Goal: Information Seeking & Learning: Find specific fact

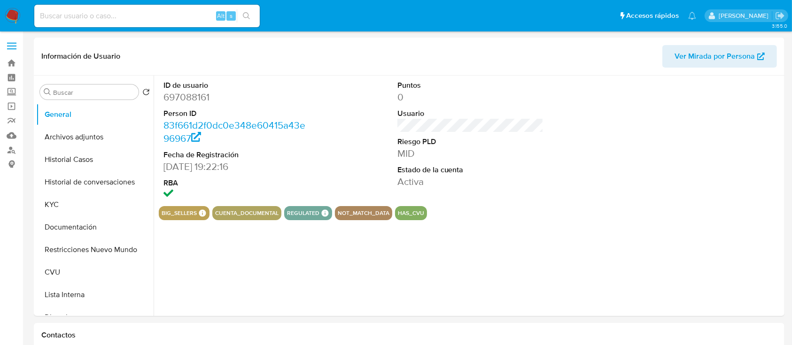
select select "10"
click at [138, 14] on input at bounding box center [147, 16] width 226 height 12
paste input "q76XGXGz8bhalox7KNrBpJst"
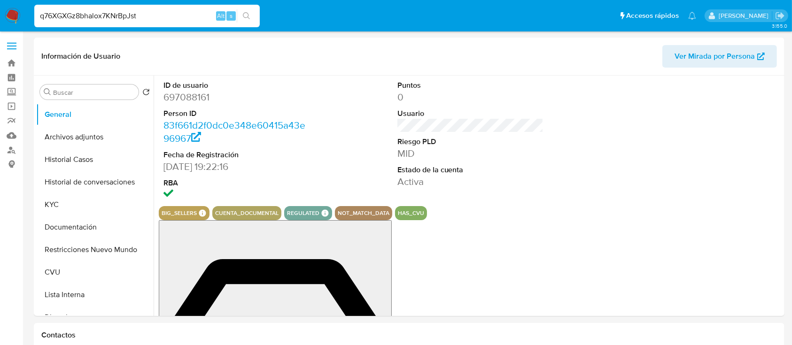
type input "q76XGXGz8bhalox7KNrBpJst"
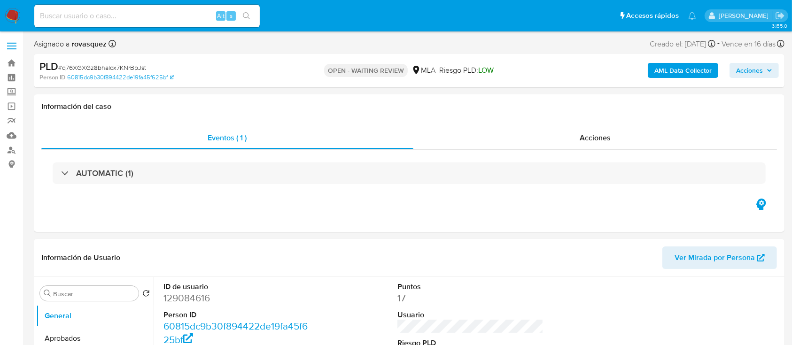
select select "10"
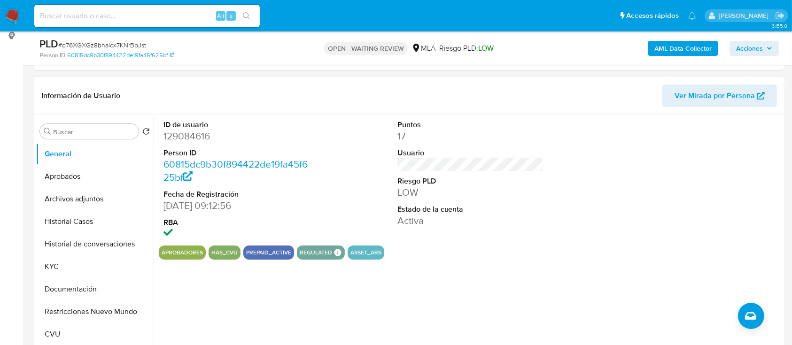
scroll to position [250, 0]
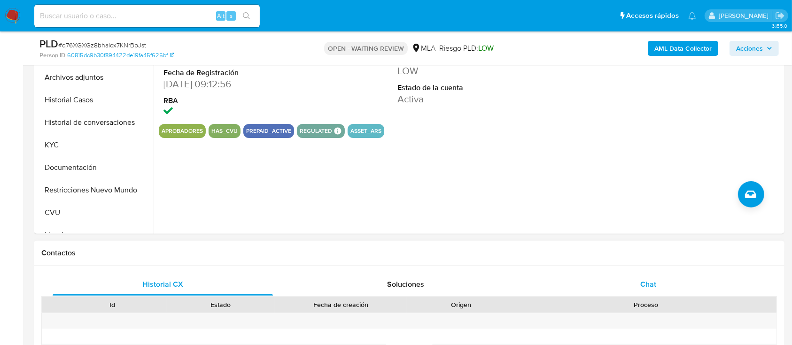
click at [654, 292] on div "Chat" at bounding box center [649, 284] width 220 height 23
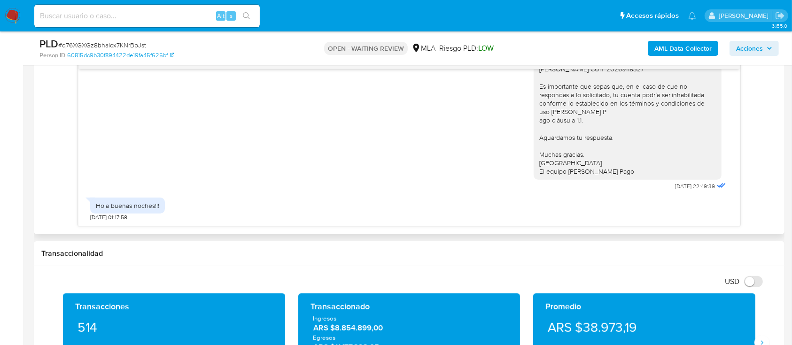
scroll to position [885, 0]
drag, startPoint x: 113, startPoint y: 210, endPoint x: 144, endPoint y: 205, distance: 31.4
click at [144, 205] on div "Hola buenas noches!!!" at bounding box center [127, 206] width 75 height 16
click at [228, 205] on div "Hola buenas noches!!! 23/08/2025 01:17:58" at bounding box center [409, 207] width 638 height 28
click at [140, 24] on div "Alt s" at bounding box center [147, 16] width 226 height 23
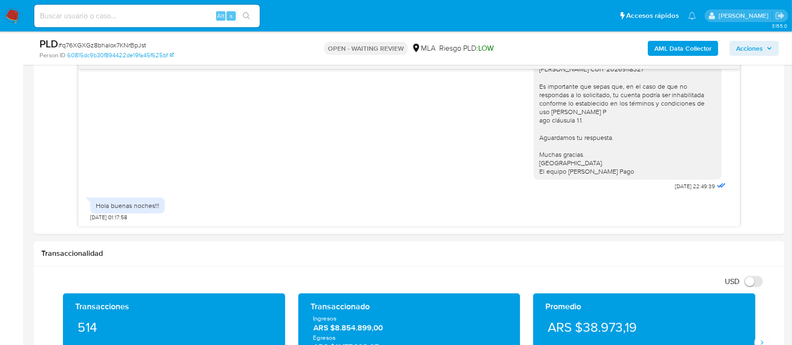
click at [137, 16] on input at bounding box center [147, 16] width 226 height 12
paste input "159025187"
type input "159025187"
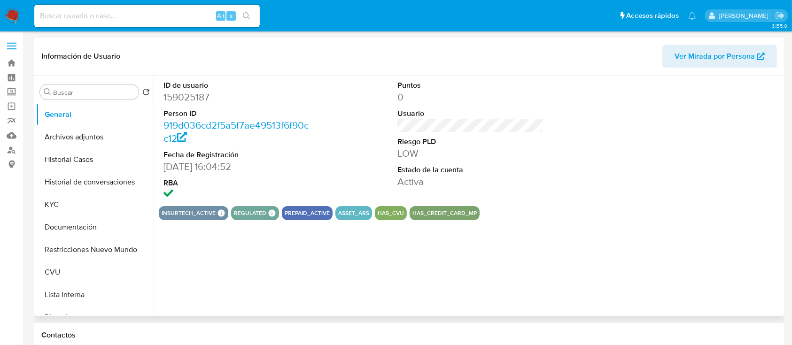
select select "10"
click at [110, 164] on button "Historial Casos" at bounding box center [91, 159] width 110 height 23
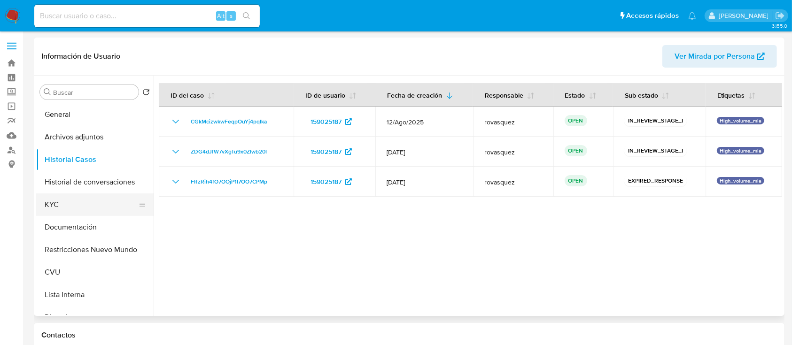
click at [81, 197] on button "KYC" at bounding box center [91, 205] width 110 height 23
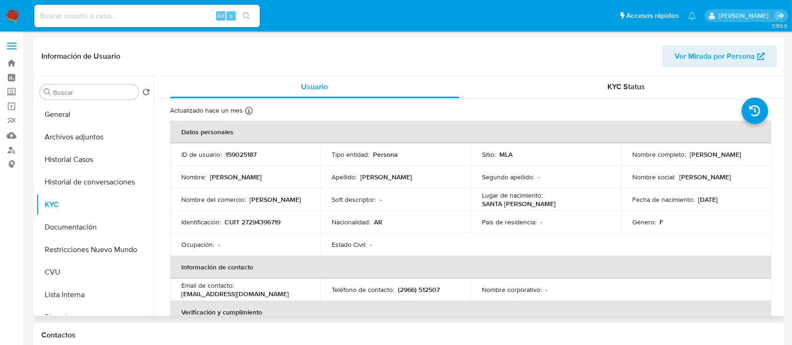
click at [231, 293] on p "romina_deguer@hotmail.com" at bounding box center [235, 294] width 108 height 8
click at [273, 294] on div "Email de contacto : romina_deguer@hotmail.com" at bounding box center [245, 289] width 128 height 17
drag, startPoint x: 272, startPoint y: 294, endPoint x: 180, endPoint y: 295, distance: 92.1
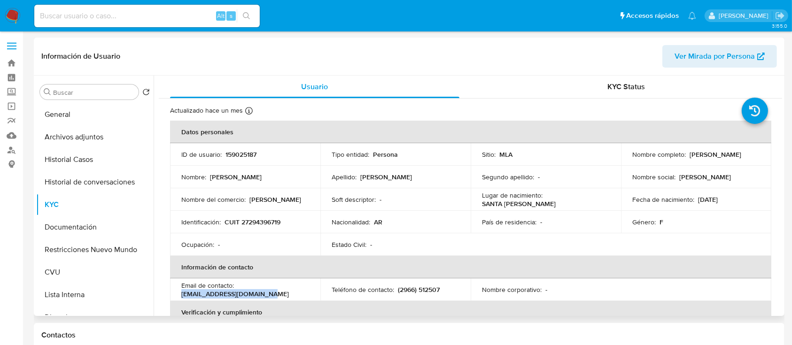
click at [180, 295] on td "Email de contacto : romina_deguer@hotmail.com" at bounding box center [245, 290] width 150 height 23
copy p "romina_deguer@hotmail.com"
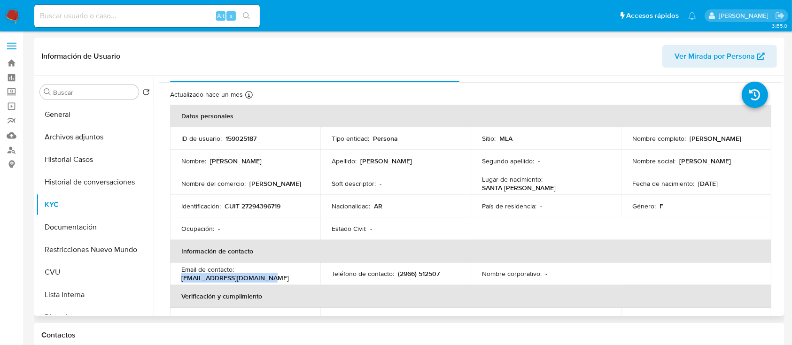
scroll to position [62, 0]
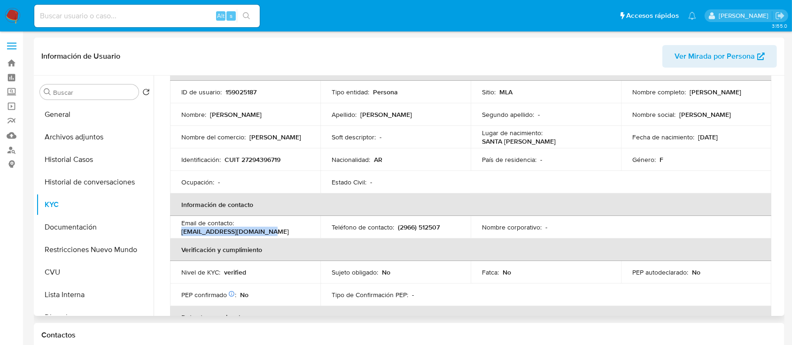
click at [250, 235] on p "romina_deguer@hotmail.com" at bounding box center [235, 231] width 108 height 8
click at [270, 232] on div "Email de contacto : romina_deguer@hotmail.com" at bounding box center [245, 227] width 128 height 17
drag, startPoint x: 270, startPoint y: 232, endPoint x: 179, endPoint y: 232, distance: 90.7
click at [179, 232] on td "Email de contacto : romina_deguer@hotmail.com" at bounding box center [245, 227] width 150 height 23
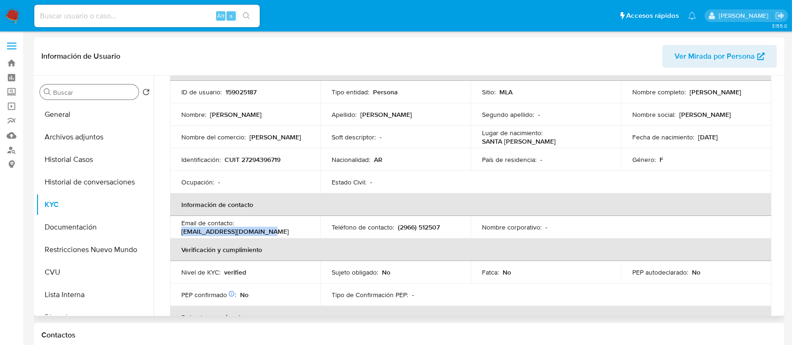
copy p "romina_deguer@hotmail.com"
click at [741, 288] on table "Datos personales ID de usuario : 159025187 Tipo entidad : Persona Sitio : MLA N…" at bounding box center [470, 227] width 601 height 338
click at [77, 161] on button "Historial Casos" at bounding box center [91, 159] width 110 height 23
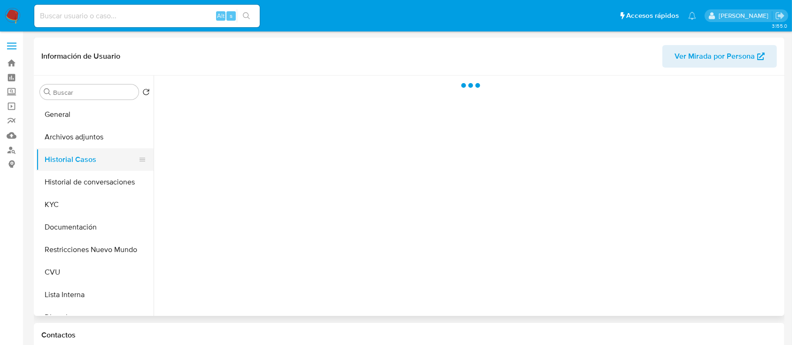
scroll to position [0, 0]
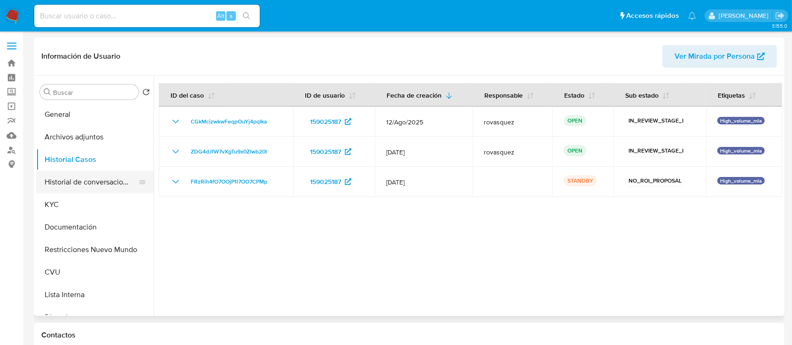
click at [85, 186] on button "Historial de conversaciones" at bounding box center [91, 182] width 110 height 23
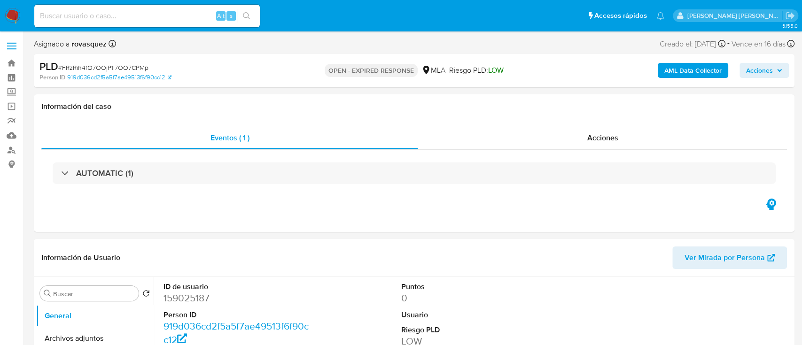
select select "10"
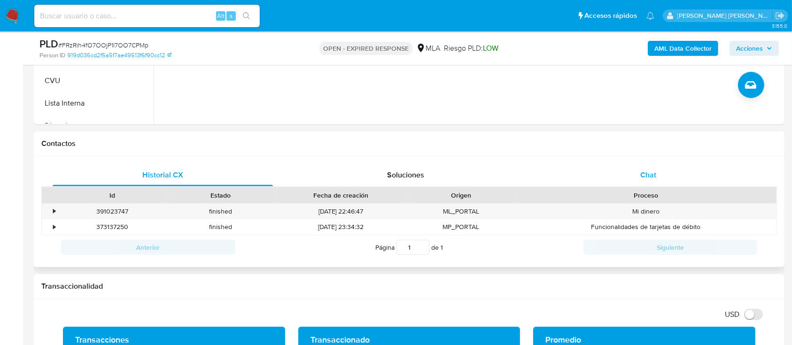
scroll to position [438, 0]
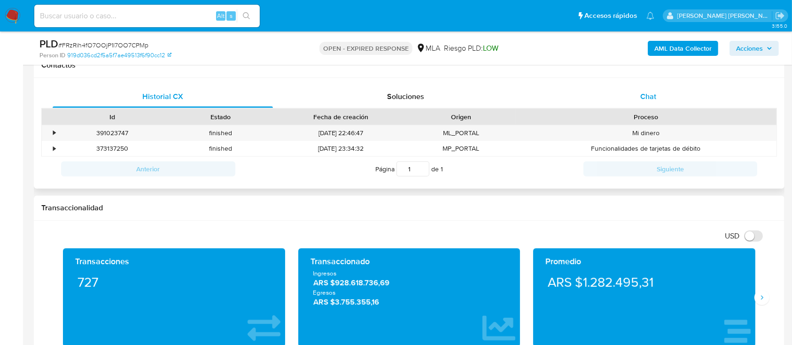
click at [653, 96] on span "Chat" at bounding box center [648, 96] width 16 height 11
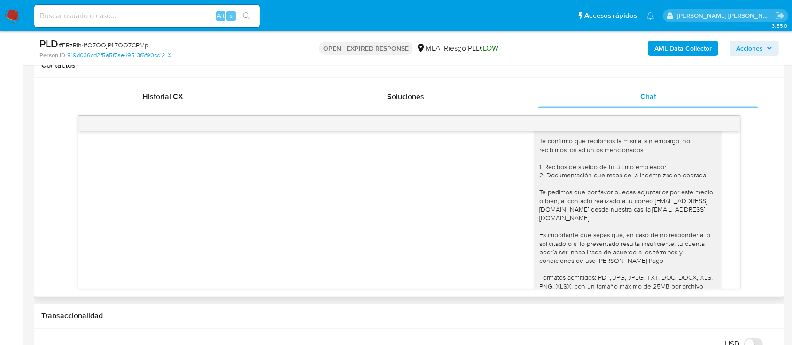
scroll to position [741, 0]
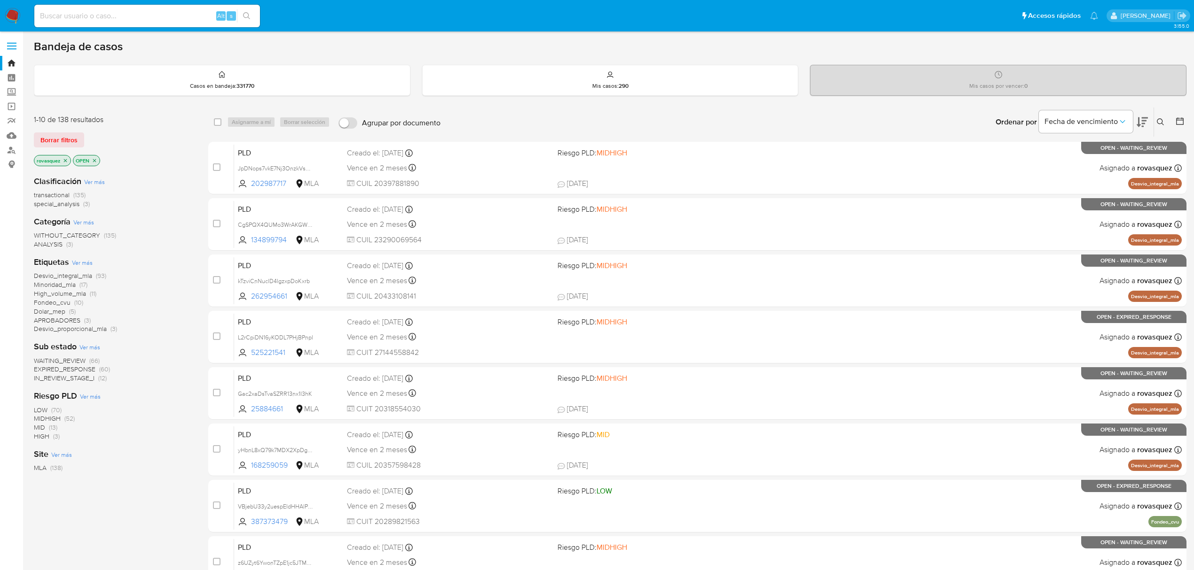
click at [1159, 120] on icon at bounding box center [1160, 122] width 8 height 8
click at [1112, 159] on input at bounding box center [1082, 158] width 159 height 12
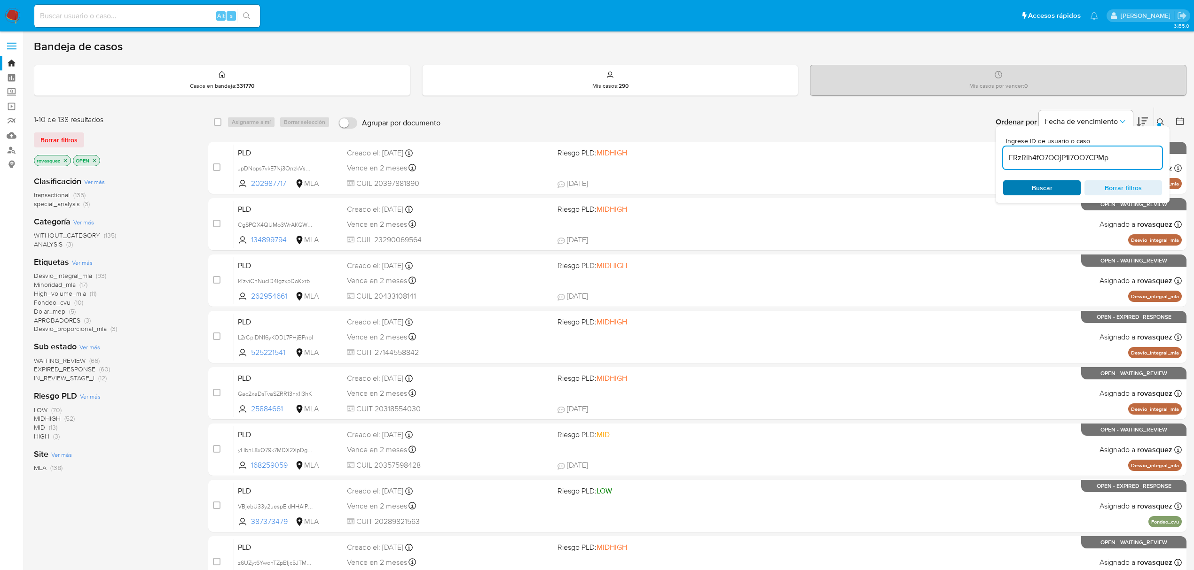
type input "FRzRih4fO7OOjP1l7OO7CPMp"
click at [1040, 190] on span "Buscar" at bounding box center [1041, 187] width 21 height 15
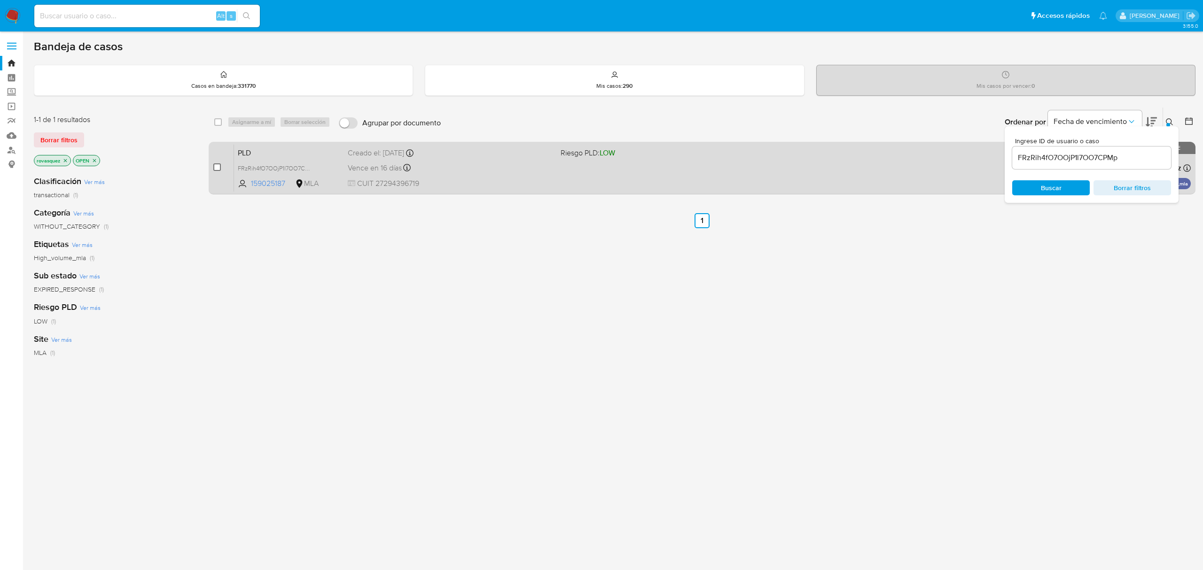
click at [216, 169] on input "checkbox" at bounding box center [217, 168] width 8 height 8
checkbox input "true"
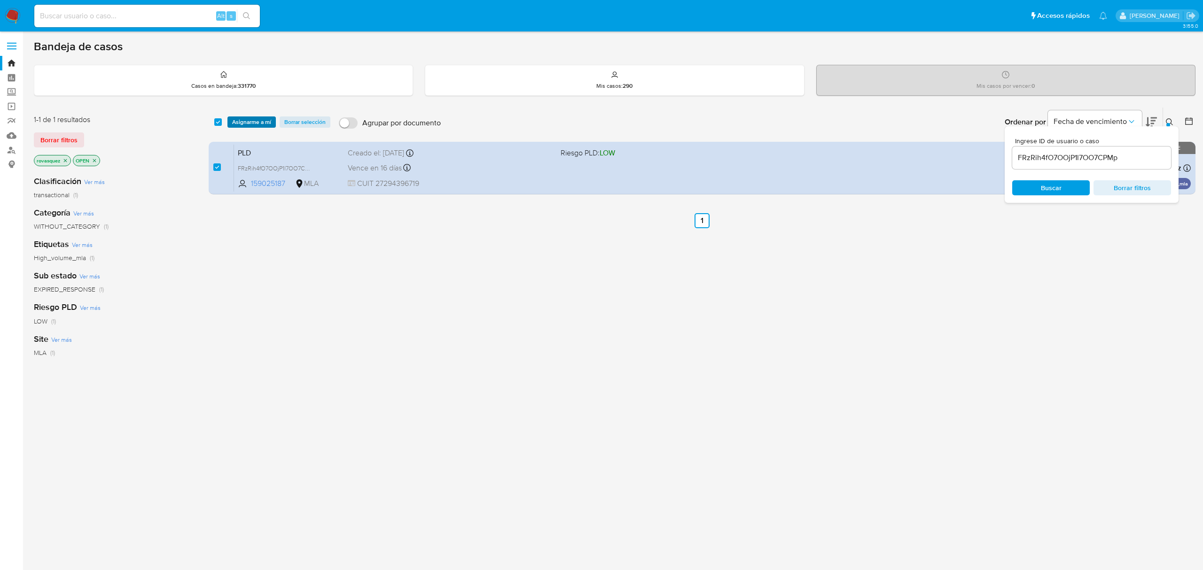
click at [260, 117] on span "Asignarme a mí" at bounding box center [251, 121] width 39 height 9
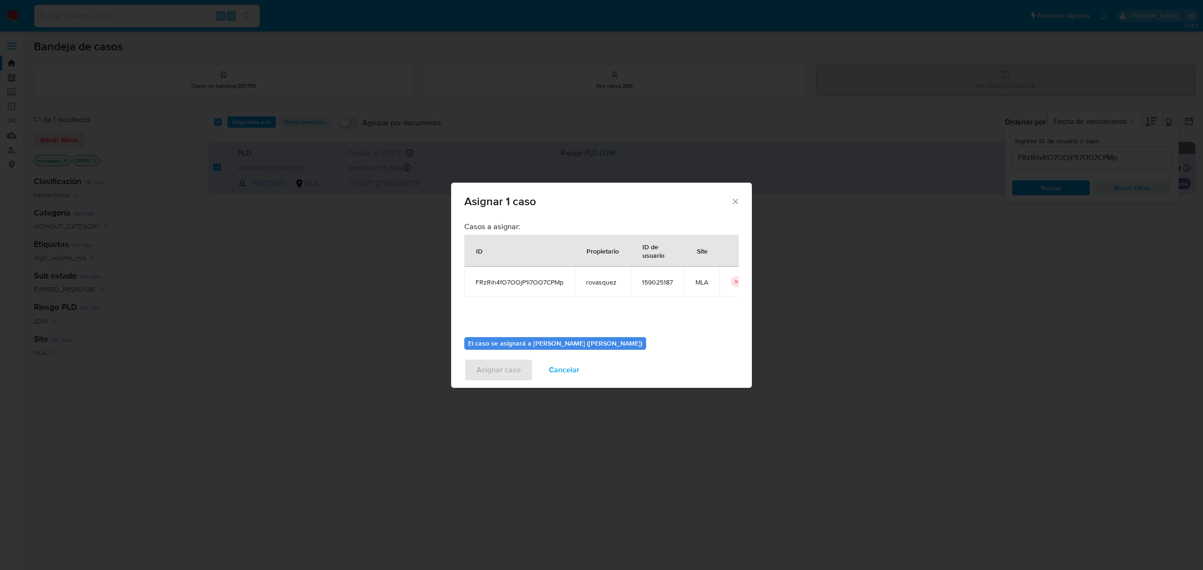
scroll to position [48, 0]
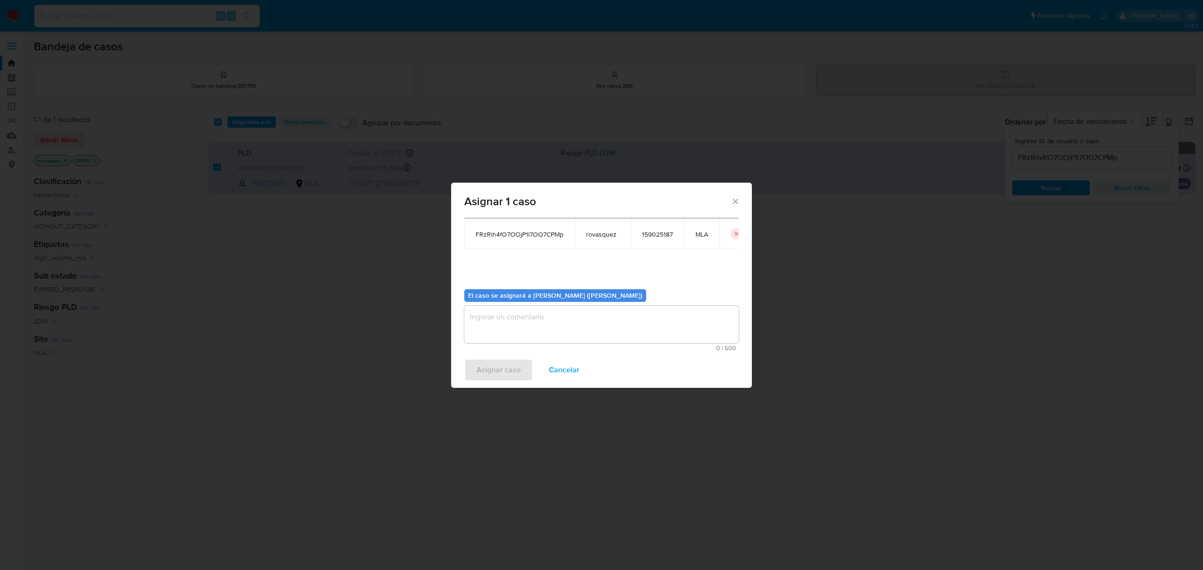
click at [507, 322] on textarea "assign-modal" at bounding box center [601, 325] width 274 height 38
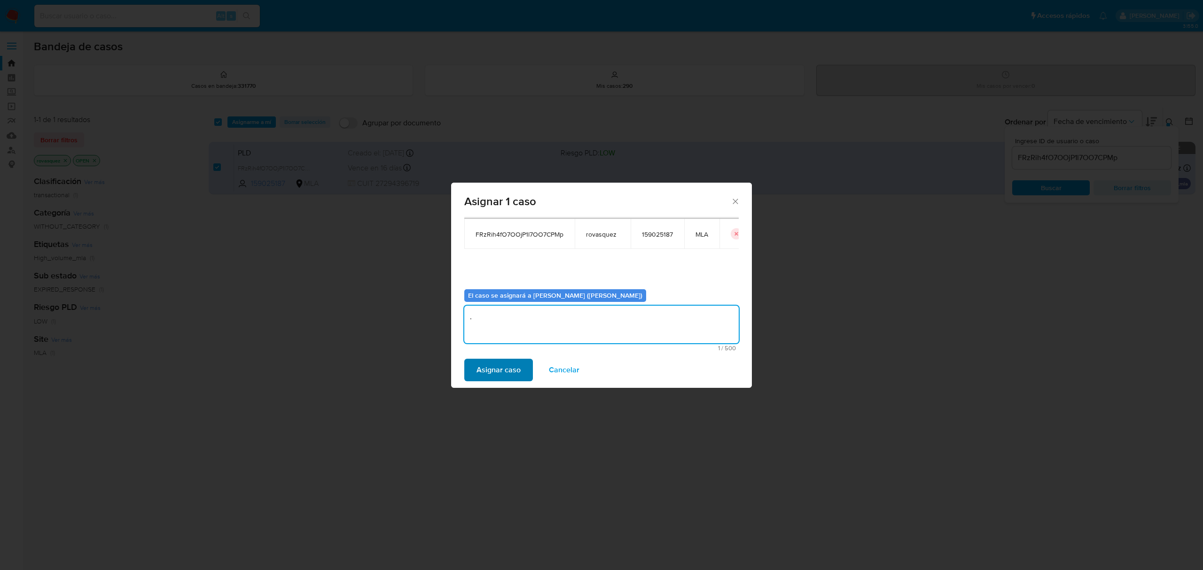
type textarea "."
click at [484, 369] on span "Asignar caso" at bounding box center [498, 370] width 44 height 21
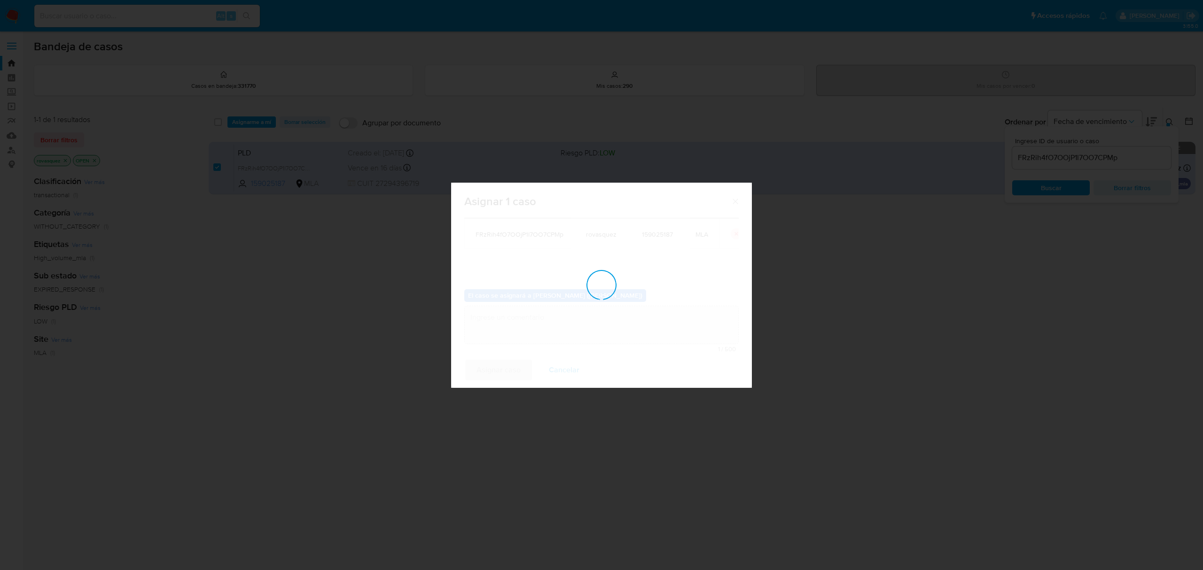
checkbox input "false"
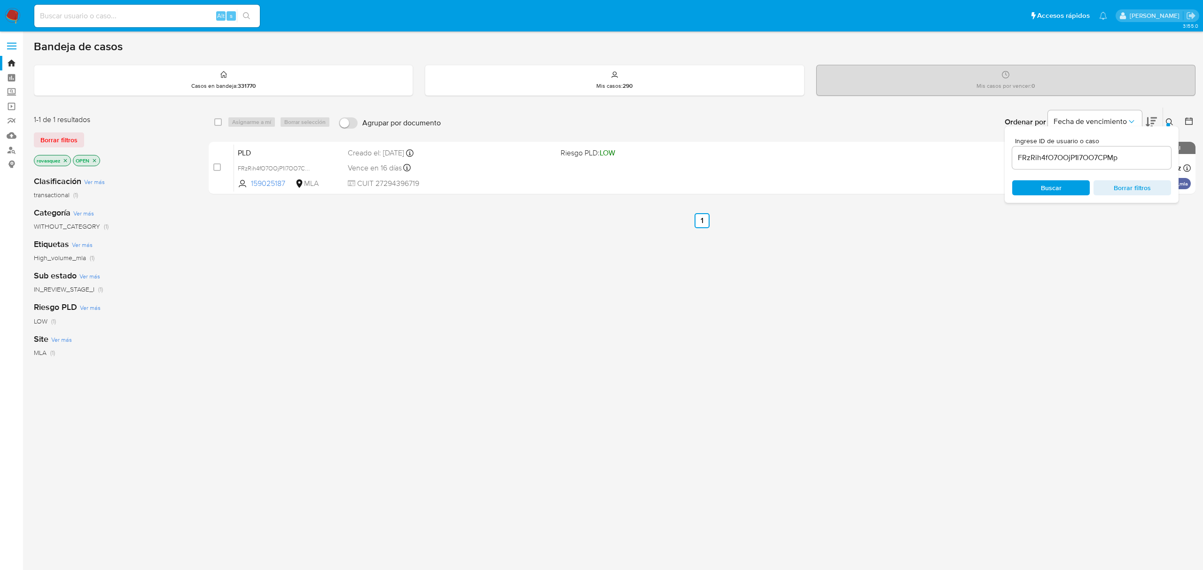
click at [917, 306] on div "select-all-cases-checkbox Asignarme a mí Borrar selección Agrupar por documento…" at bounding box center [702, 320] width 987 height 426
click at [1053, 163] on input "FRzRih4fO7OOjP1l7OO7CPMp" at bounding box center [1091, 158] width 159 height 12
paste input "TCFWKFoA2f5v8qMUfqKG5iu6"
type input "TCFWKFoA2f5v8qMUfqKG5iu6"
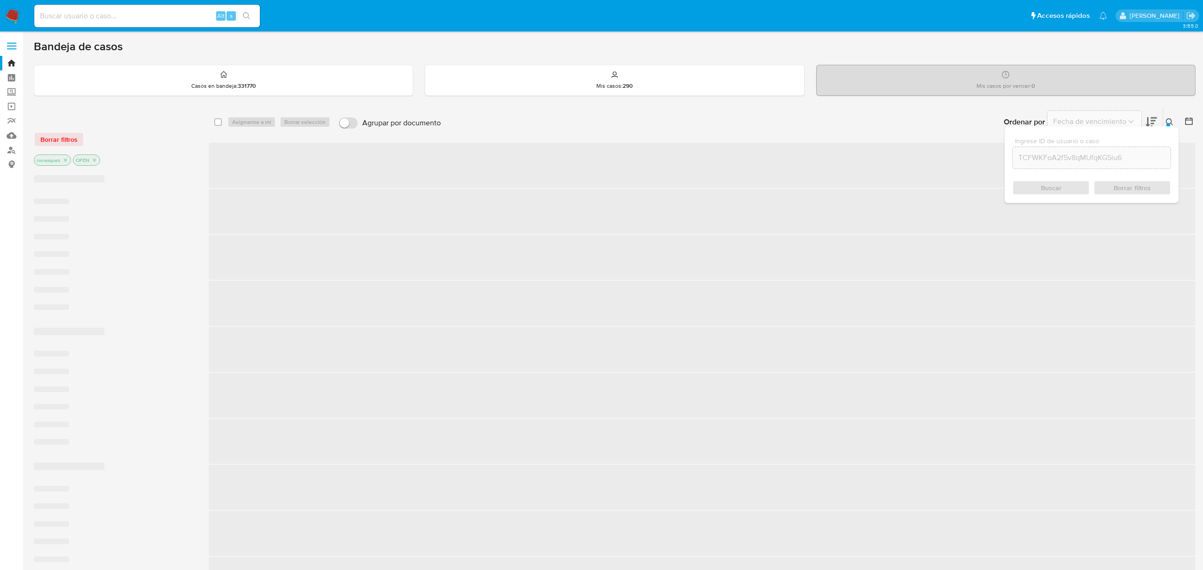
click at [1044, 187] on div "Buscar Borrar filtros" at bounding box center [1091, 187] width 159 height 15
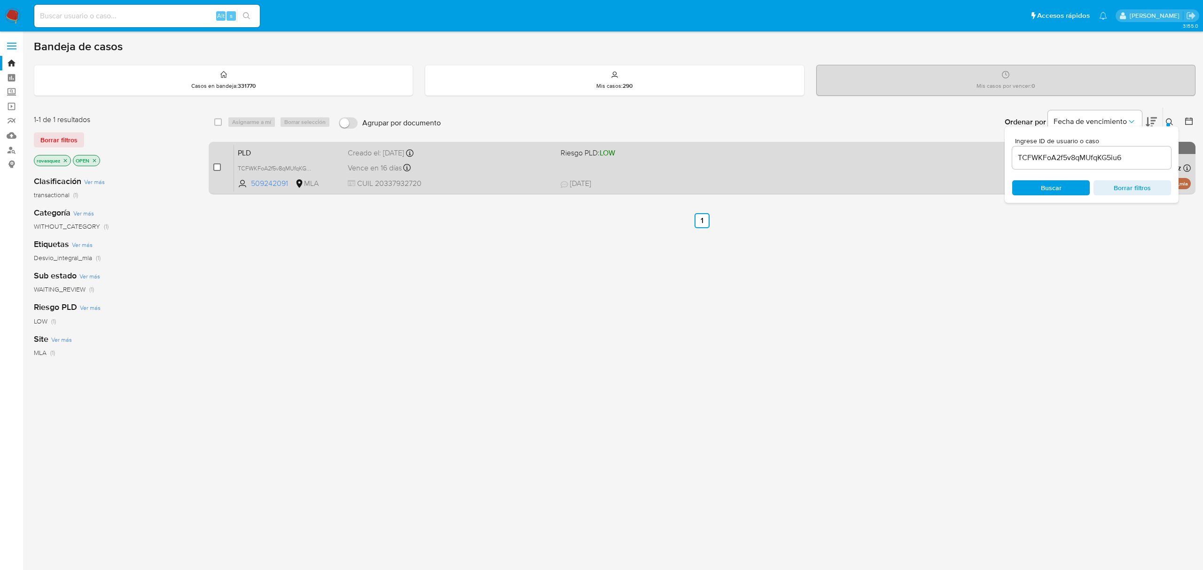
click at [214, 166] on input "checkbox" at bounding box center [217, 168] width 8 height 8
checkbox input "true"
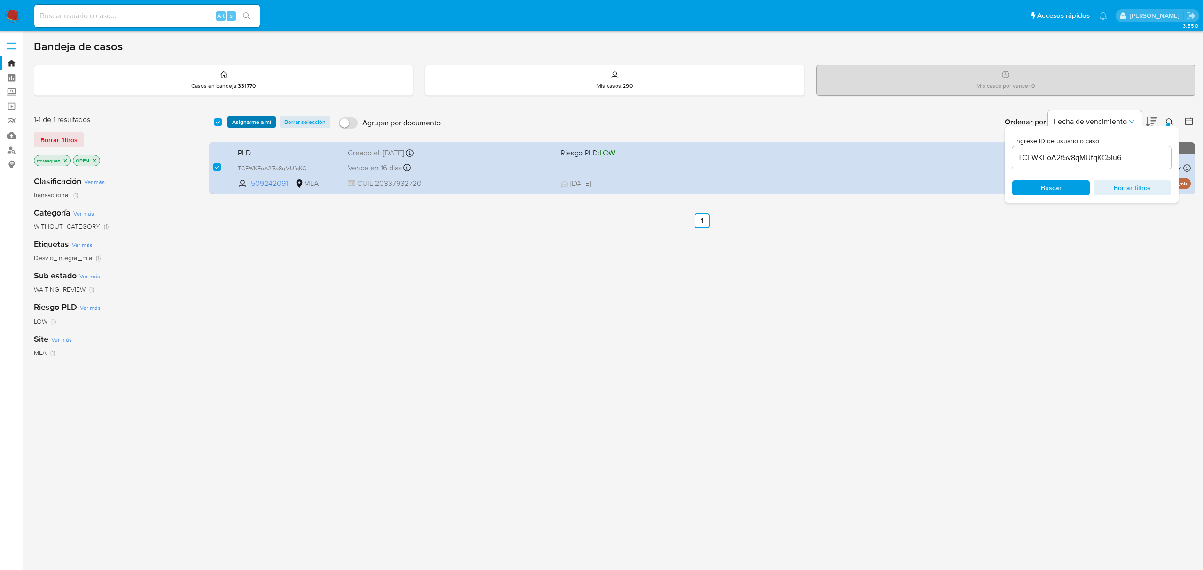
click at [243, 126] on span "Asignarme a mí" at bounding box center [251, 121] width 39 height 9
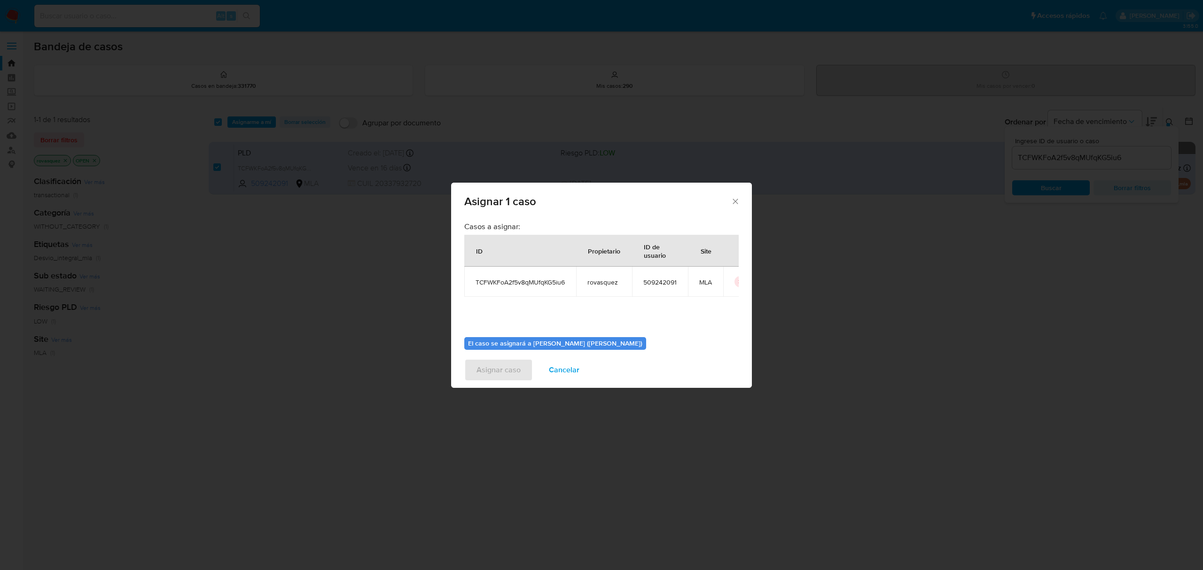
scroll to position [48, 0]
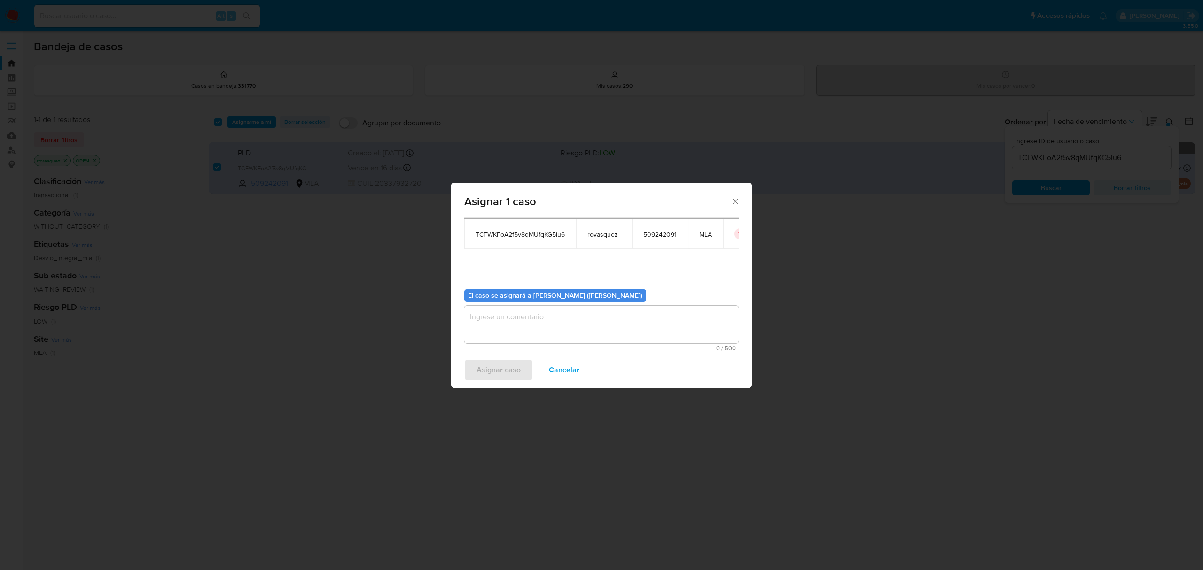
click at [523, 333] on textarea "assign-modal" at bounding box center [601, 325] width 274 height 38
click at [523, 322] on textarea "assign-modal" at bounding box center [601, 325] width 274 height 38
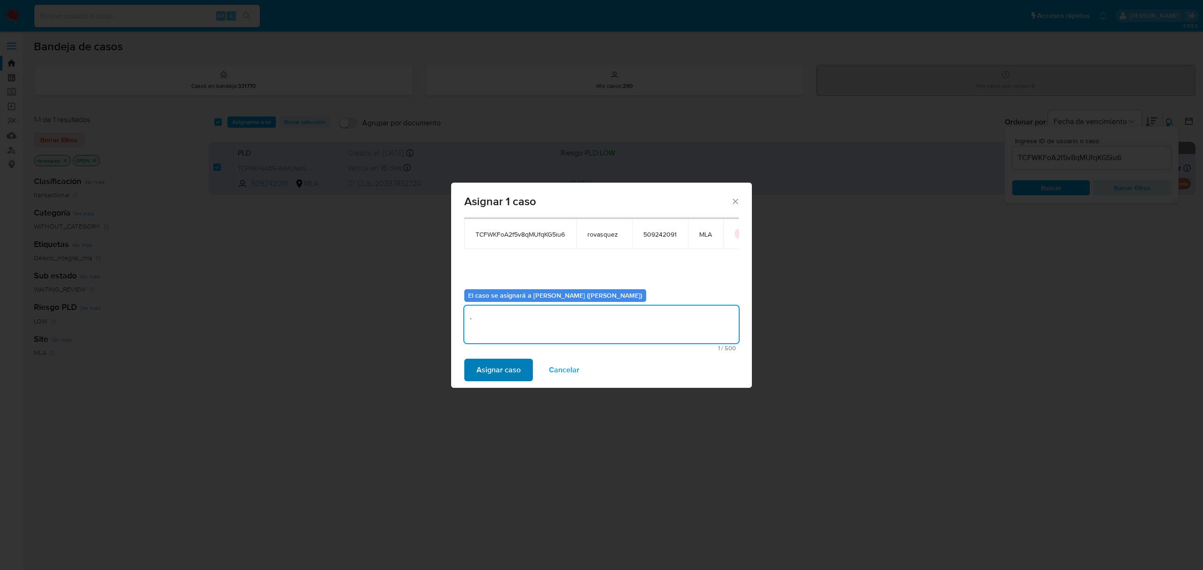
type textarea "."
click at [504, 363] on span "Asignar caso" at bounding box center [498, 370] width 44 height 21
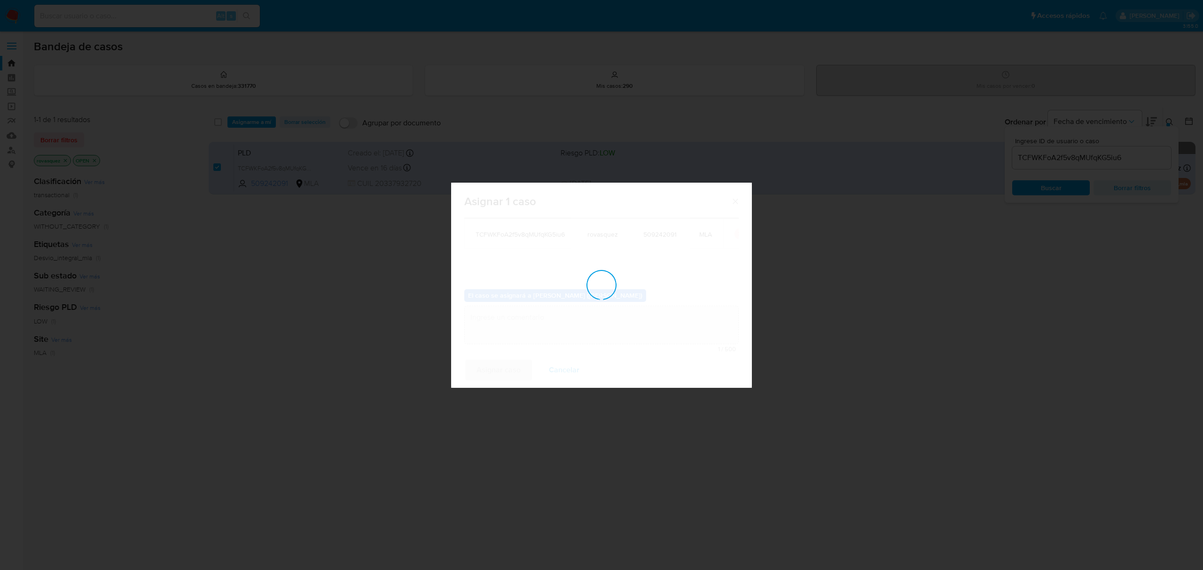
checkbox input "false"
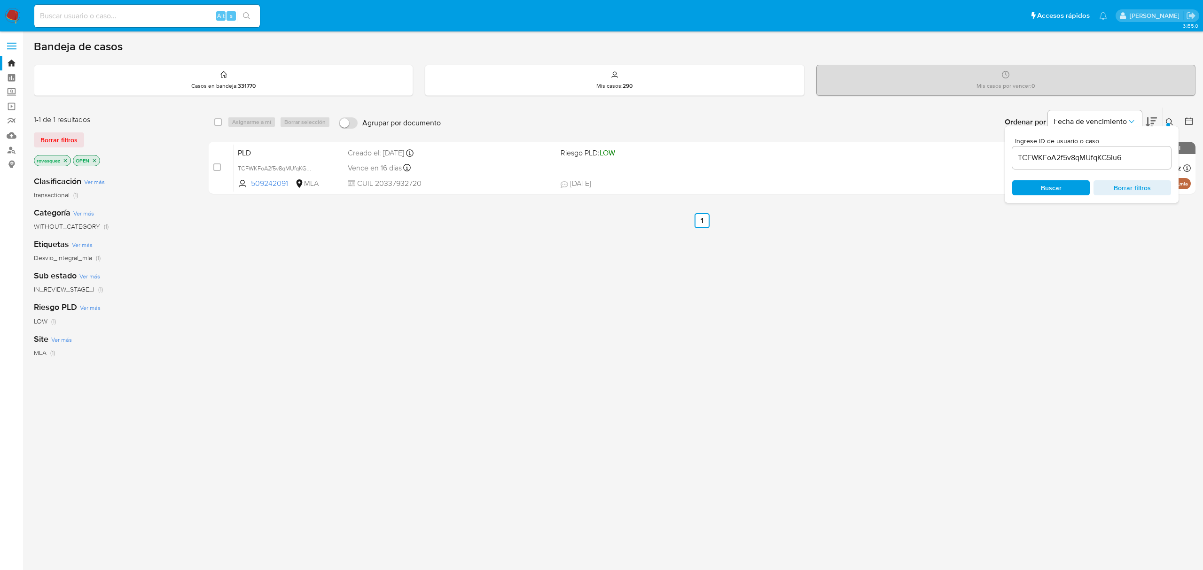
click at [480, 334] on div "select-all-cases-checkbox Asignarme a mí Borrar selección Agrupar por documento…" at bounding box center [702, 320] width 987 height 426
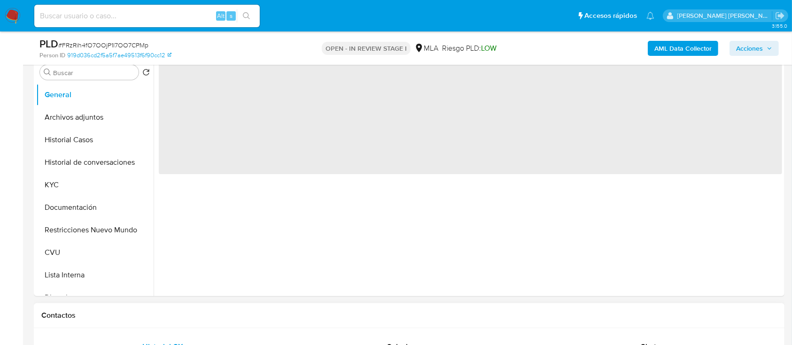
scroll to position [376, 0]
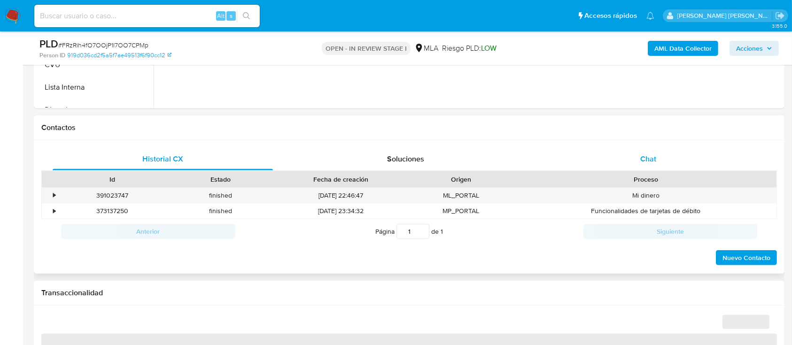
click at [646, 159] on span "Chat" at bounding box center [648, 159] width 16 height 11
select select "10"
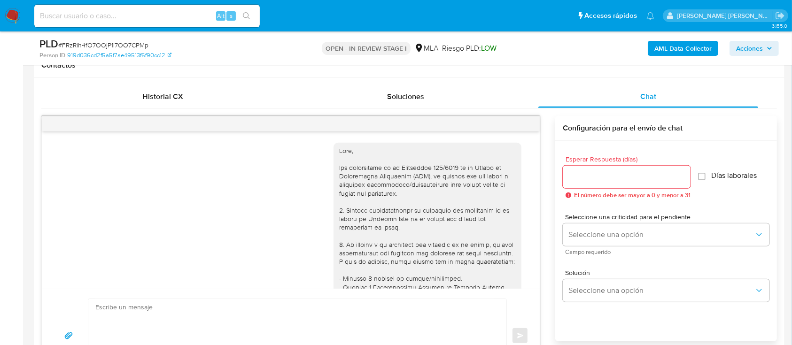
scroll to position [866, 0]
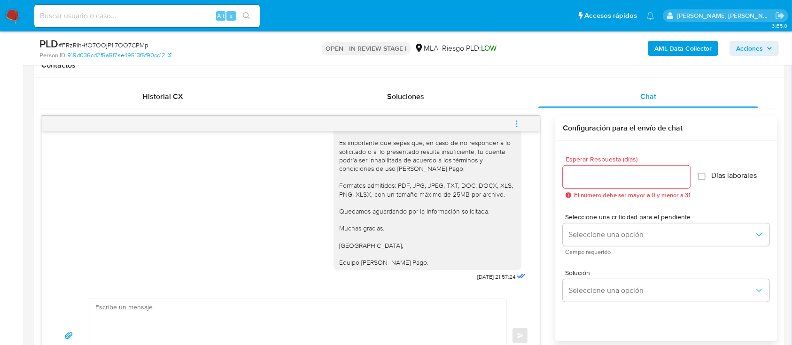
click at [513, 125] on icon "menu-action" at bounding box center [517, 124] width 8 height 8
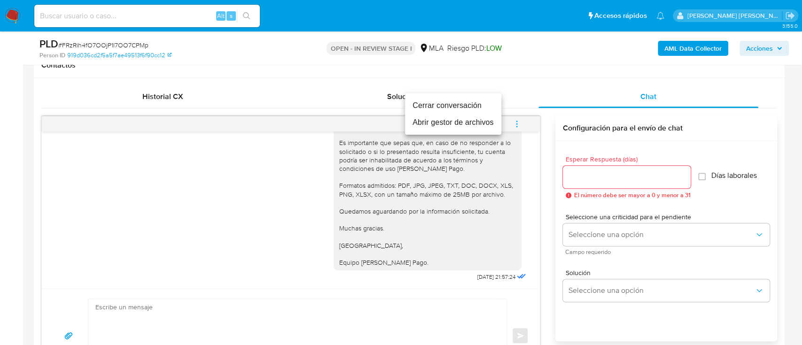
click at [476, 107] on li "Cerrar conversación" at bounding box center [453, 105] width 96 height 17
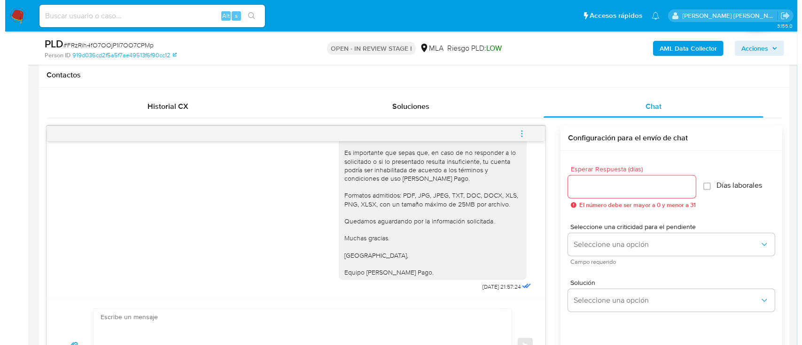
scroll to position [188, 0]
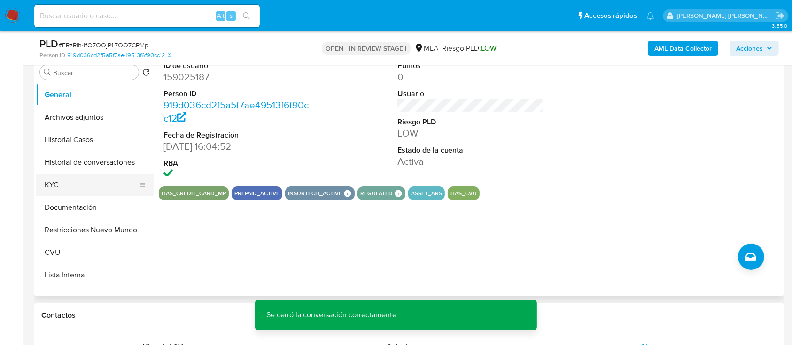
click at [74, 190] on button "KYC" at bounding box center [91, 185] width 110 height 23
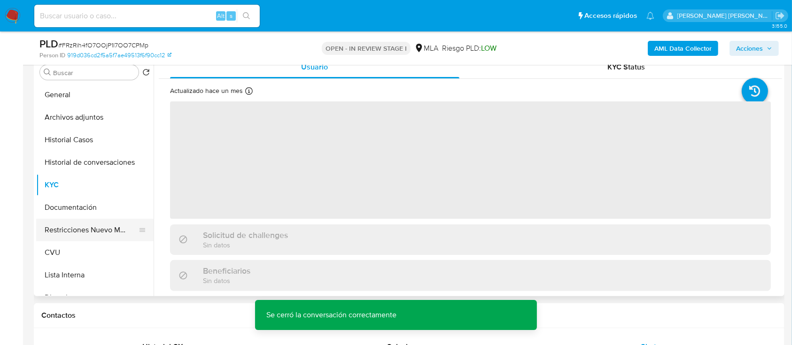
click at [87, 232] on button "Restricciones Nuevo Mundo" at bounding box center [91, 230] width 110 height 23
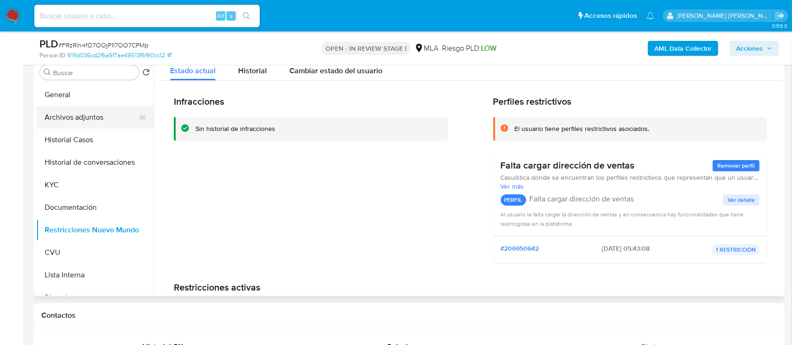
click at [94, 121] on button "Archivos adjuntos" at bounding box center [91, 117] width 110 height 23
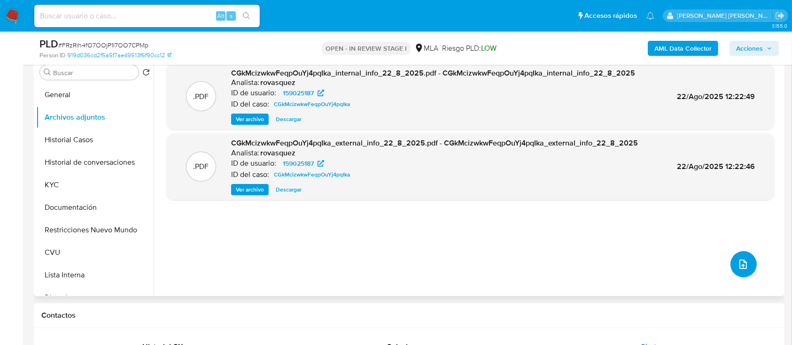
click at [740, 263] on icon "upload-file" at bounding box center [743, 264] width 11 height 11
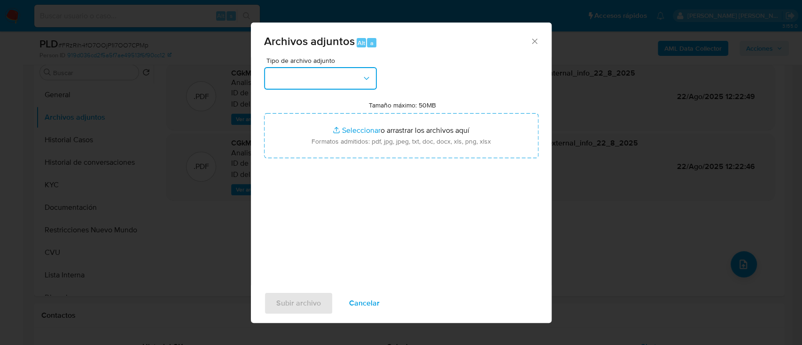
click at [344, 86] on button "button" at bounding box center [320, 78] width 113 height 23
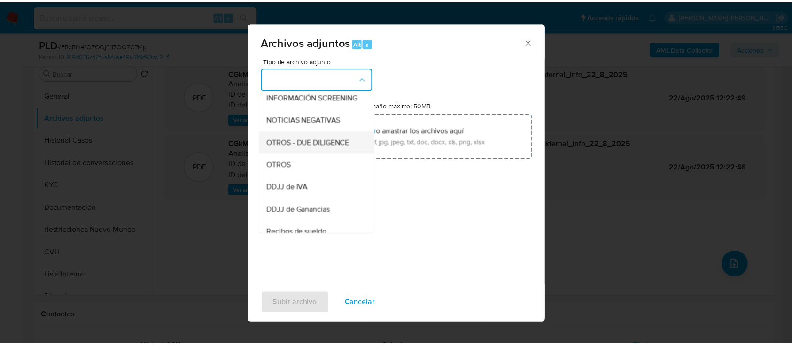
scroll to position [125, 0]
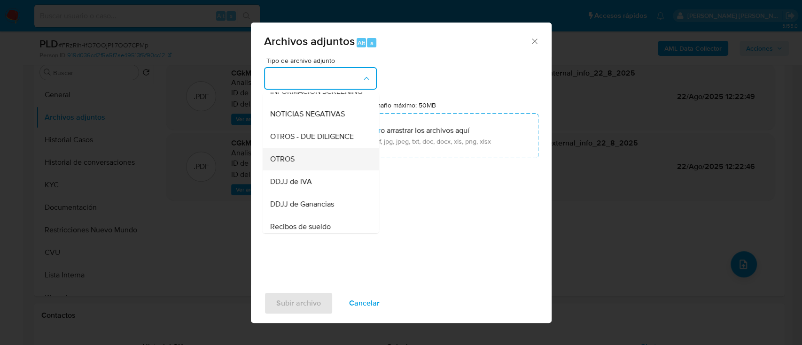
click at [306, 171] on div "OTROS" at bounding box center [318, 159] width 96 height 23
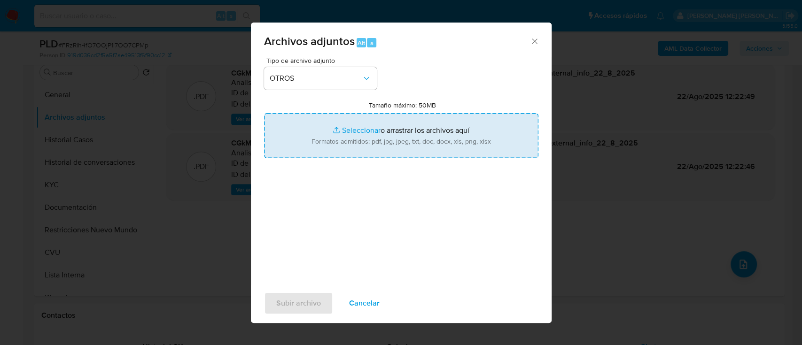
click at [356, 130] on input "Tamaño máximo: 50MB Seleccionar archivos" at bounding box center [401, 135] width 274 height 45
type input "C:\fakepath\Caselog CGkMcizwkwFeqpOuYj4pqIka_2025_08_22_11_34_39.docx"
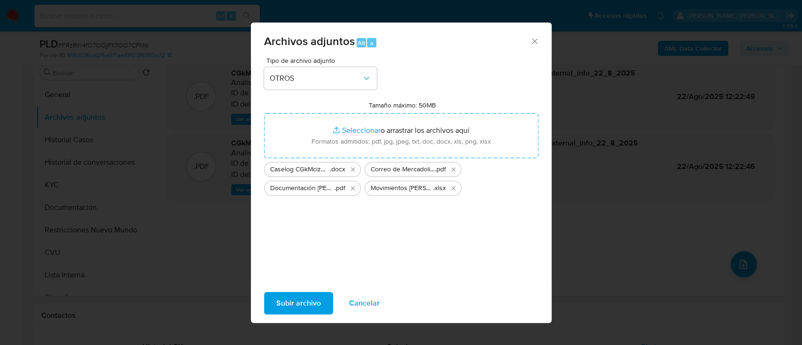
click at [288, 298] on span "Subir archivo" at bounding box center [298, 303] width 45 height 21
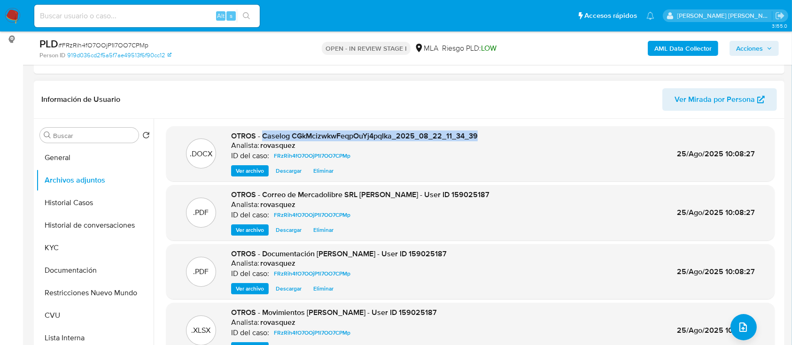
drag, startPoint x: 480, startPoint y: 137, endPoint x: 263, endPoint y: 137, distance: 217.1
click at [263, 137] on div ".DOCX OTROS - Caselog CGkMcizwkwFeqpOuYj4pqIka_2025_08_22_11_34_39 Analista: ro…" at bounding box center [470, 154] width 599 height 46
copy span "Caselog CGkMcizwkwFeqpOuYj4pqIka_2025_08_22_11_34_39"
click at [762, 49] on span "Acciones" at bounding box center [749, 48] width 27 height 15
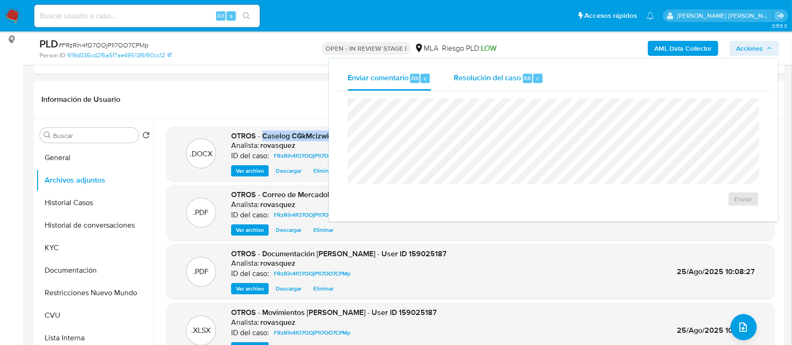
click at [533, 86] on div "Resolución del caso Alt r" at bounding box center [499, 78] width 90 height 24
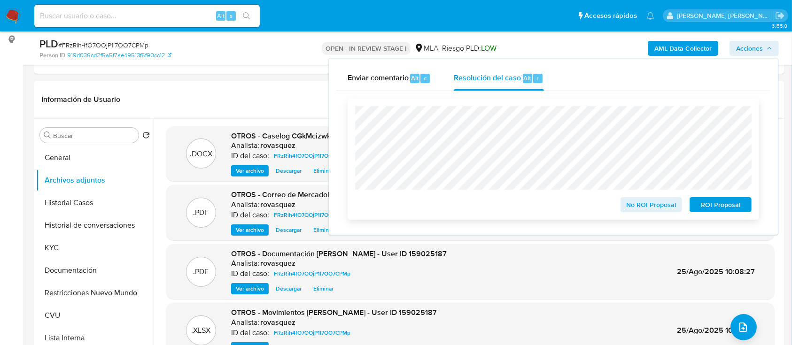
click at [657, 208] on span "No ROI Proposal" at bounding box center [651, 204] width 49 height 13
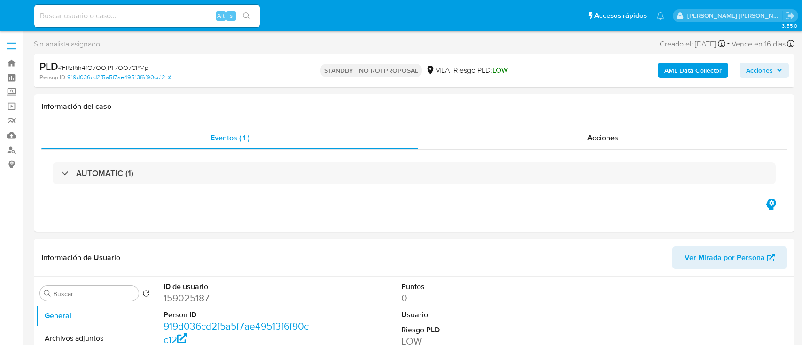
select select "10"
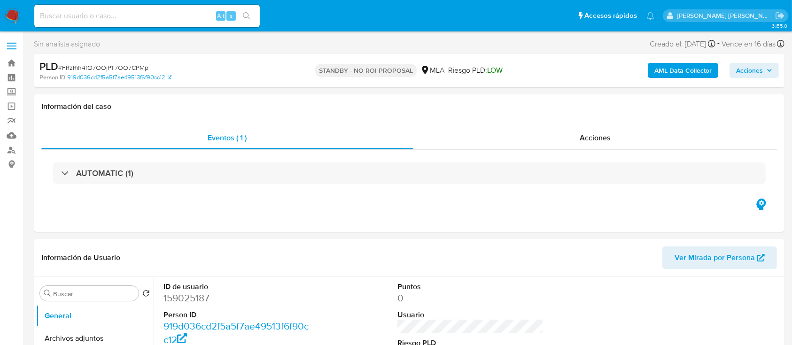
click at [767, 73] on icon "button" at bounding box center [770, 71] width 6 height 6
click at [578, 138] on div "Acciones" at bounding box center [596, 138] width 364 height 23
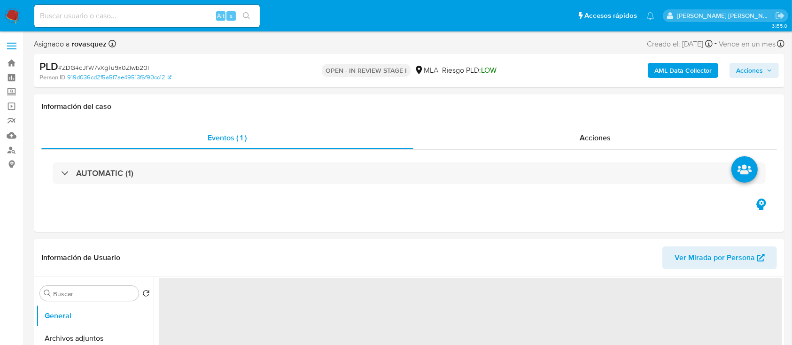
click at [748, 70] on span "Acciones" at bounding box center [749, 70] width 27 height 15
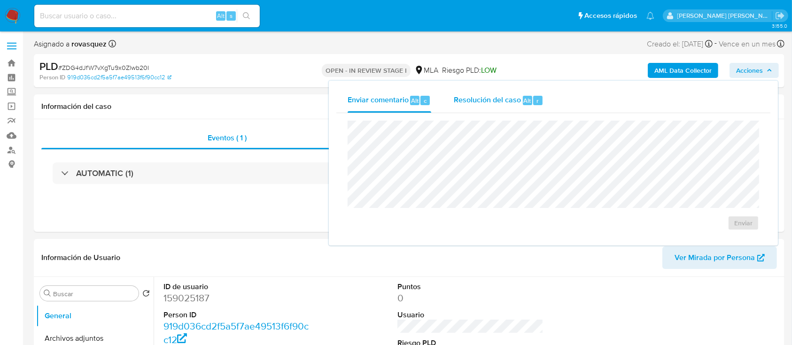
select select "10"
click at [491, 109] on div "Resolución del caso Alt r" at bounding box center [499, 100] width 90 height 24
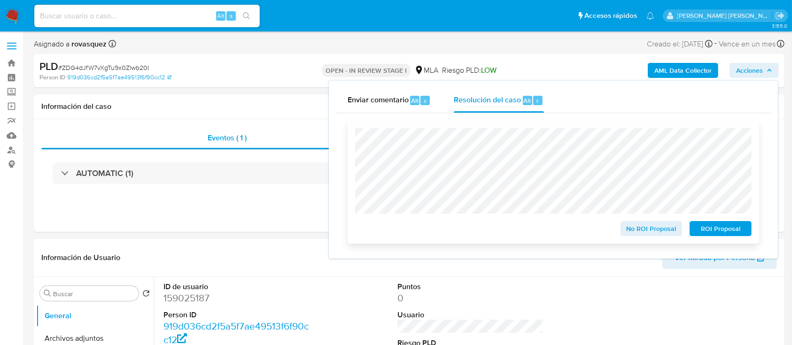
click at [655, 231] on span "No ROI Proposal" at bounding box center [651, 228] width 49 height 13
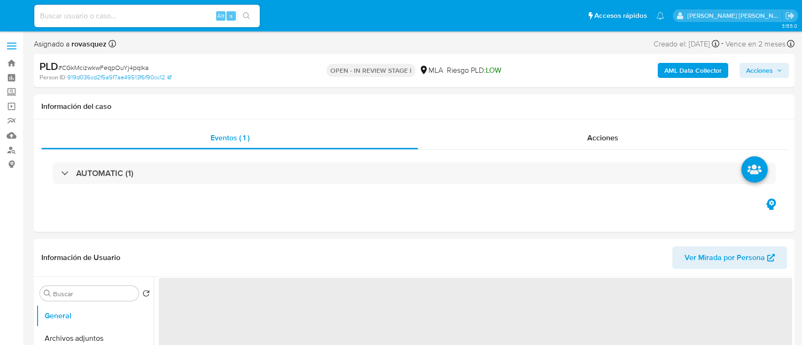
select select "10"
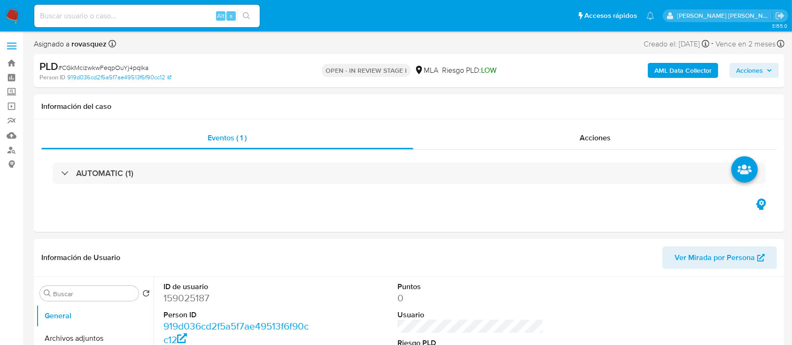
click at [757, 72] on span "Acciones" at bounding box center [749, 70] width 27 height 15
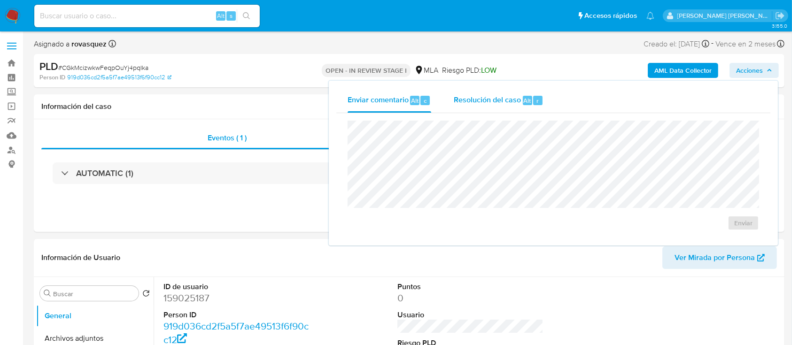
click at [486, 100] on span "Resolución del caso" at bounding box center [487, 100] width 67 height 11
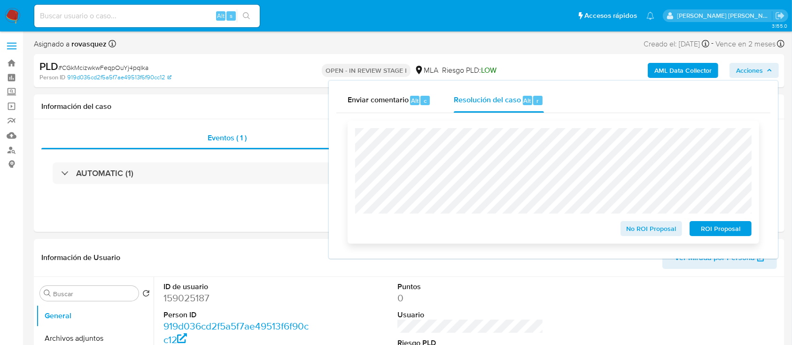
click at [657, 231] on span "No ROI Proposal" at bounding box center [651, 228] width 49 height 13
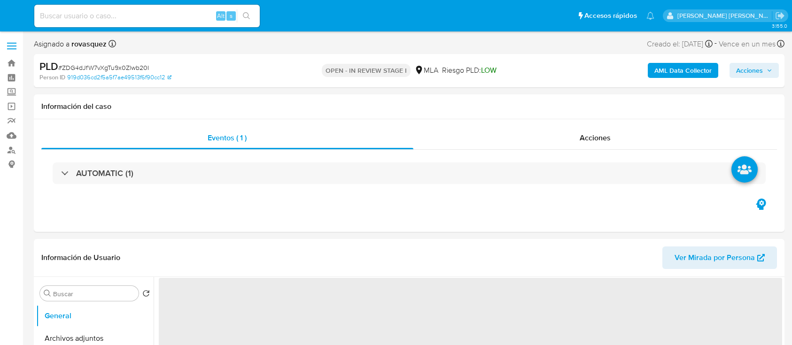
select select "10"
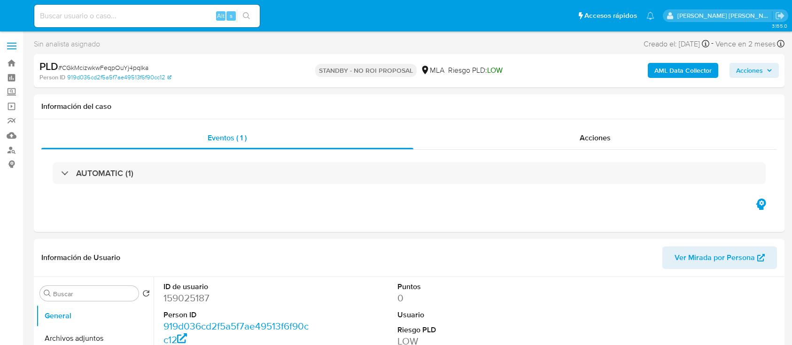
select select "10"
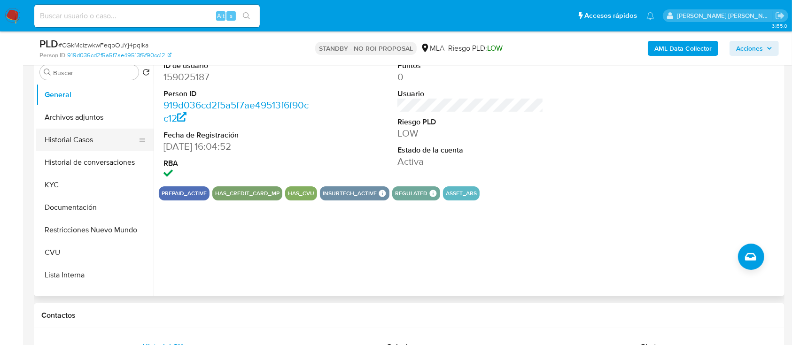
click at [81, 141] on button "Historial Casos" at bounding box center [91, 140] width 110 height 23
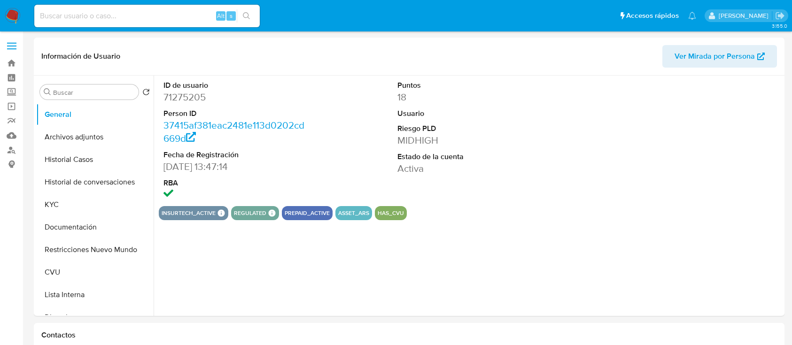
select select "10"
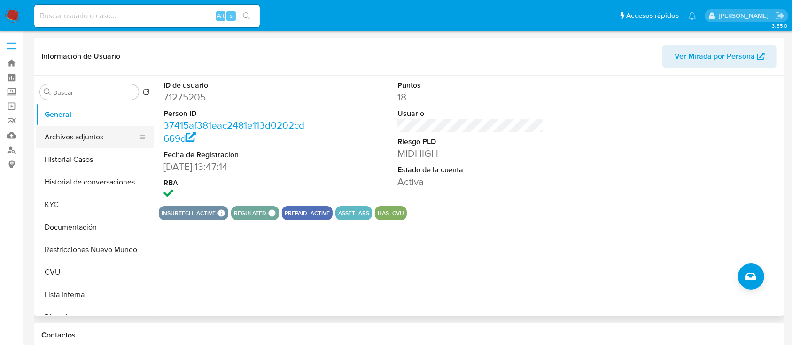
click at [73, 143] on button "Archivos adjuntos" at bounding box center [91, 137] width 110 height 23
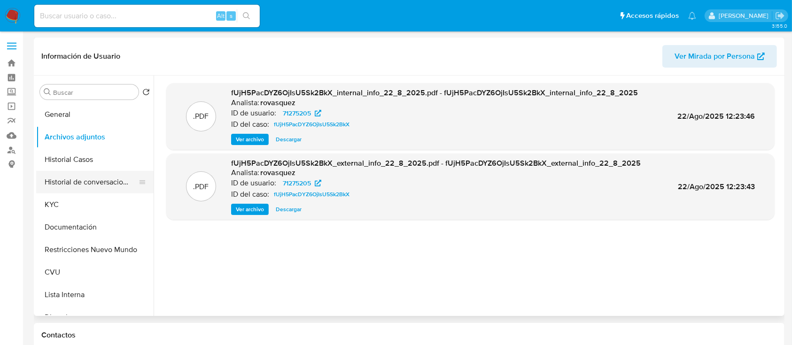
click at [67, 182] on button "Historial de conversaciones" at bounding box center [91, 182] width 110 height 23
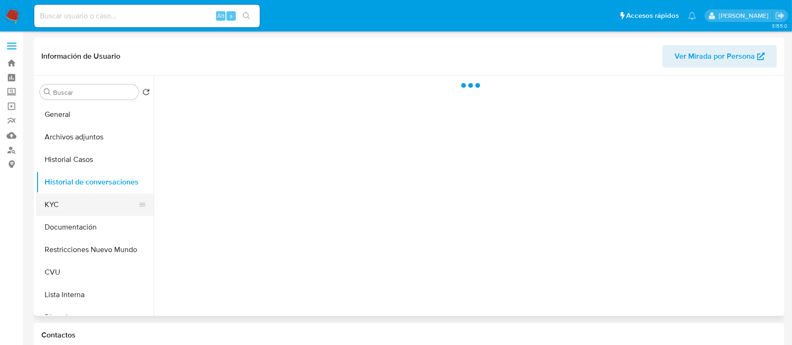
click at [83, 206] on button "KYC" at bounding box center [91, 205] width 110 height 23
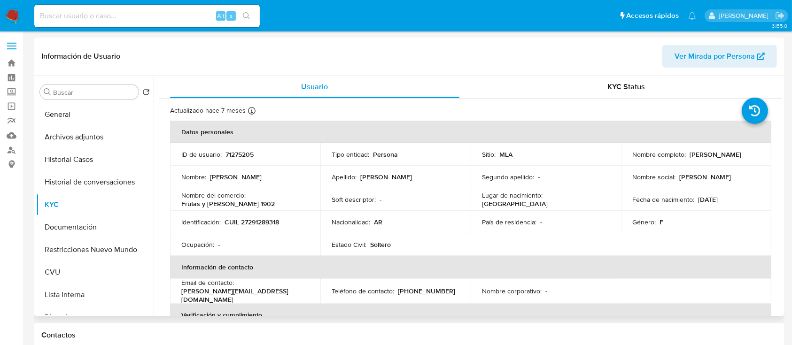
scroll to position [62, 0]
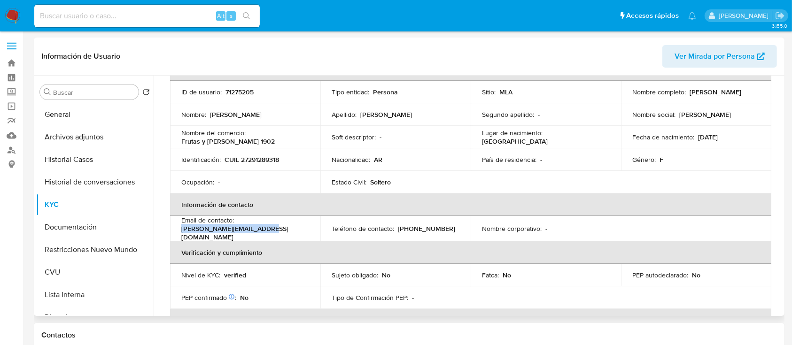
drag, startPoint x: 261, startPoint y: 231, endPoint x: 179, endPoint y: 235, distance: 81.9
click at [179, 235] on td "Email de contacto : laura_donelli@hotmail.com" at bounding box center [245, 228] width 150 height 25
copy p "laura_donelli@hotmail.com"
click at [92, 167] on button "Historial Casos" at bounding box center [91, 159] width 110 height 23
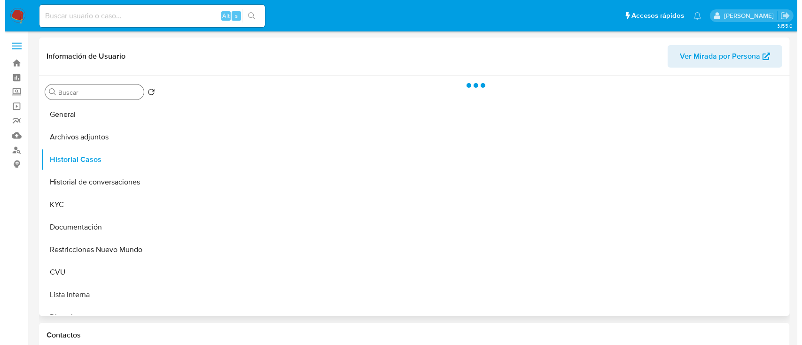
scroll to position [0, 0]
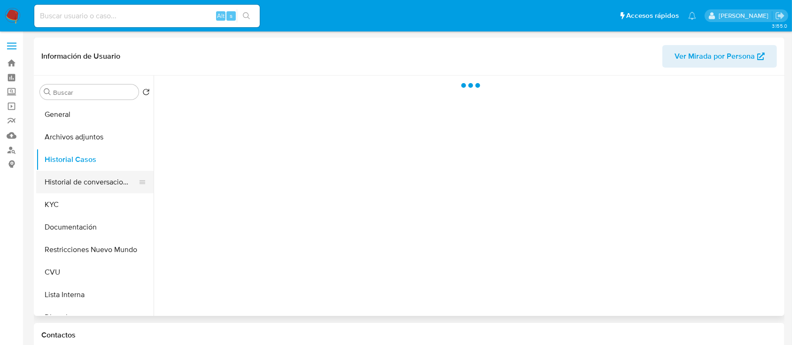
click at [85, 188] on button "Historial de conversaciones" at bounding box center [91, 182] width 110 height 23
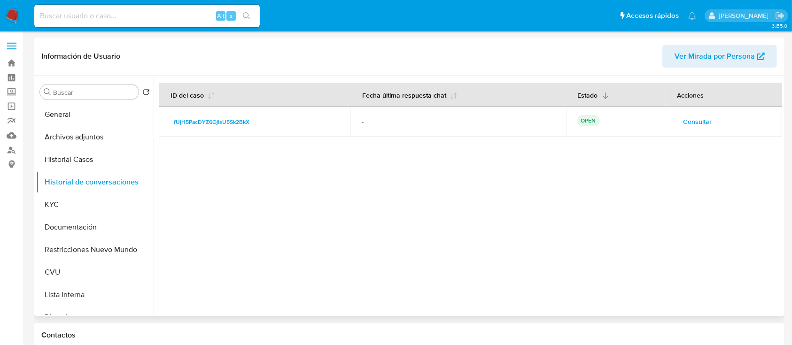
click at [699, 123] on span "Consultar" at bounding box center [698, 121] width 29 height 13
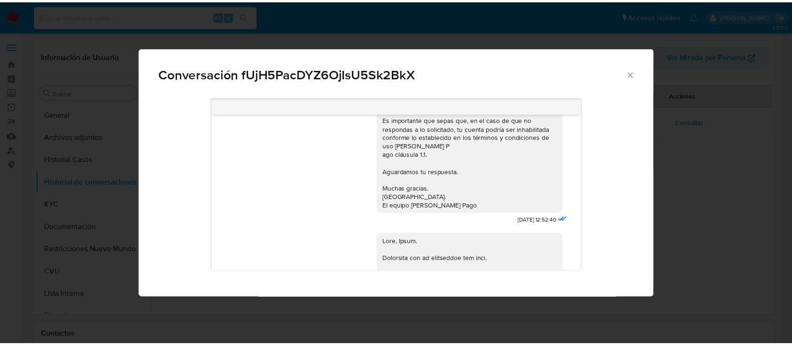
scroll to position [496, 0]
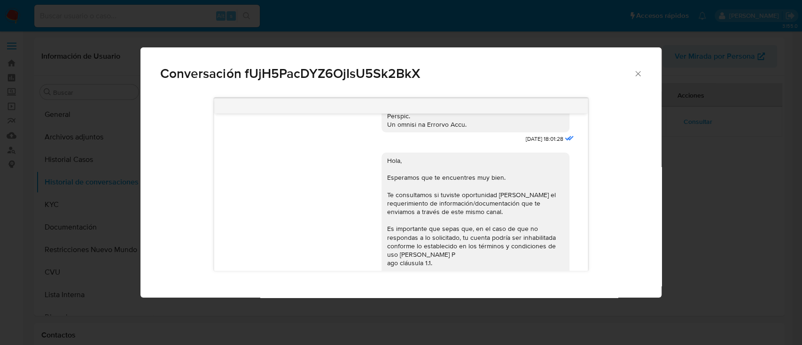
click at [640, 69] on icon "Cerrar" at bounding box center [637, 73] width 9 height 9
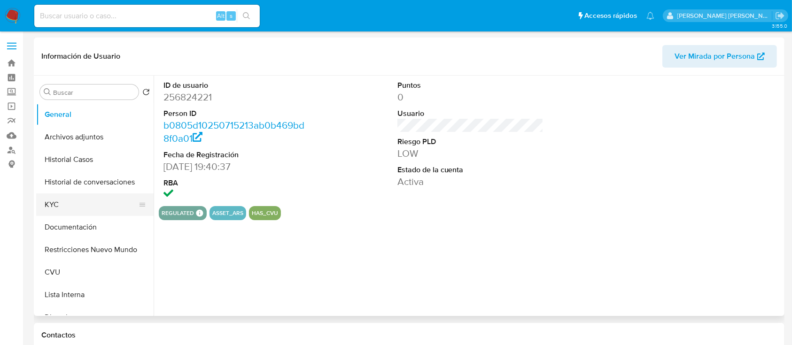
select select "10"
click at [59, 207] on button "KYC" at bounding box center [91, 205] width 110 height 23
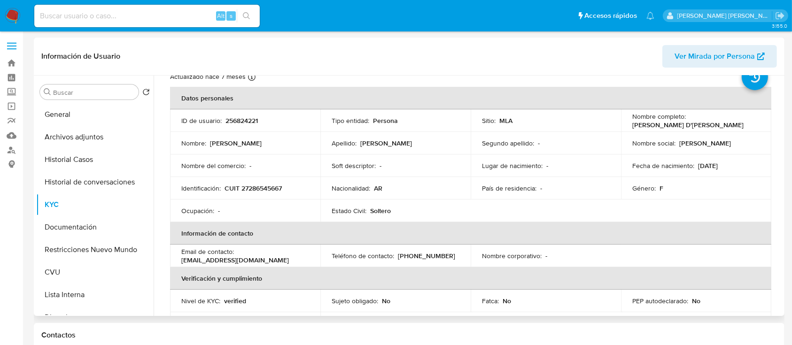
scroll to position [62, 0]
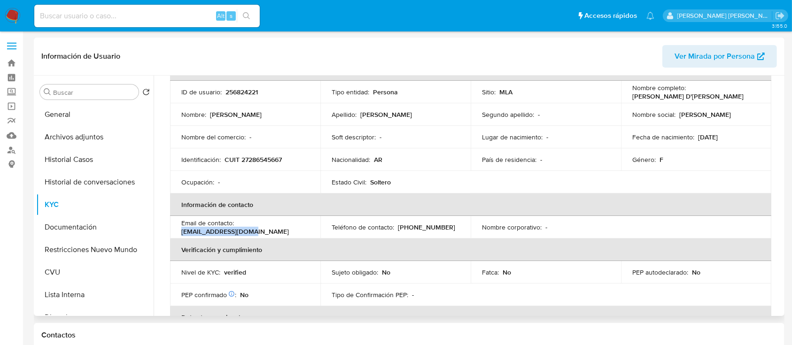
drag, startPoint x: 250, startPoint y: 234, endPoint x: 182, endPoint y: 233, distance: 68.6
click at [182, 233] on div "Email de contacto : mitsucky@hotmail.com" at bounding box center [245, 227] width 128 height 17
copy p "mitsucky@hotmail.com"
click at [77, 182] on button "Historial de conversaciones" at bounding box center [91, 182] width 110 height 23
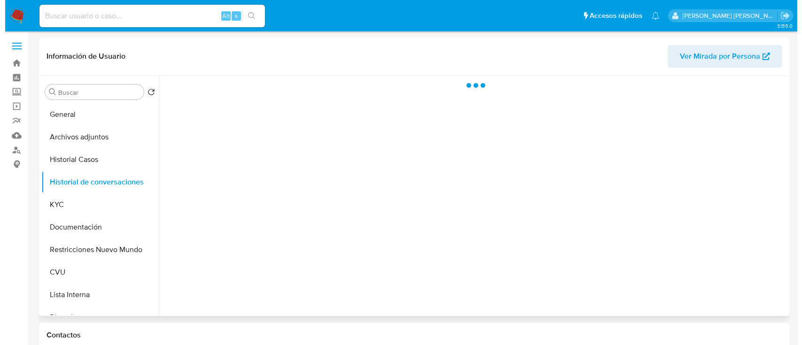
scroll to position [0, 0]
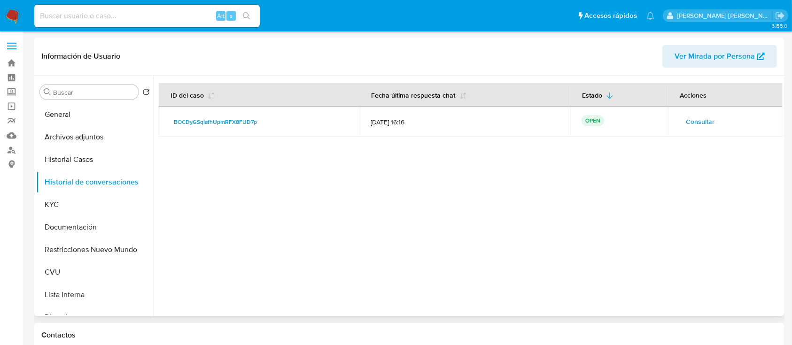
click at [695, 121] on span "Consultar" at bounding box center [700, 121] width 29 height 13
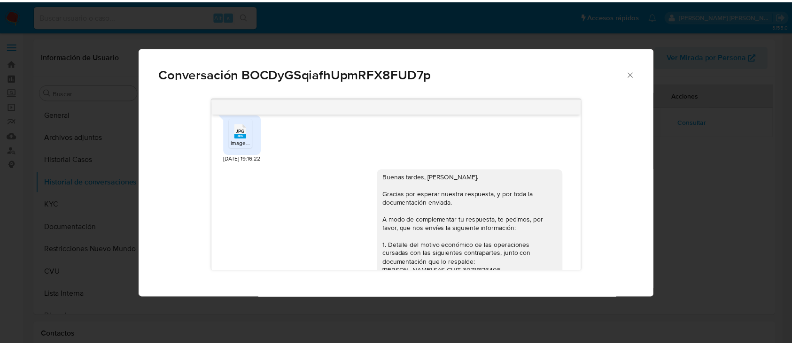
scroll to position [976, 0]
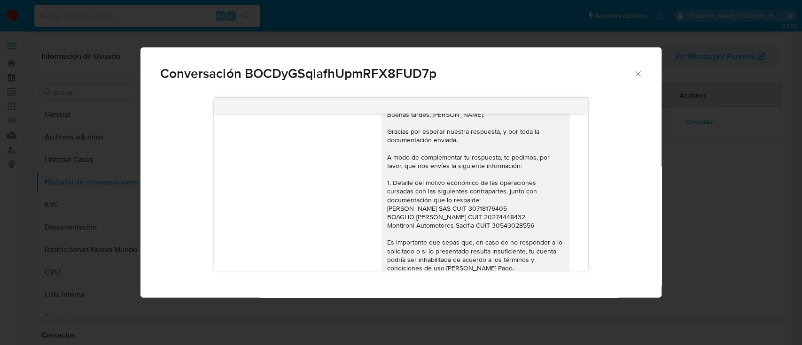
click at [640, 75] on icon "Cerrar" at bounding box center [637, 73] width 9 height 9
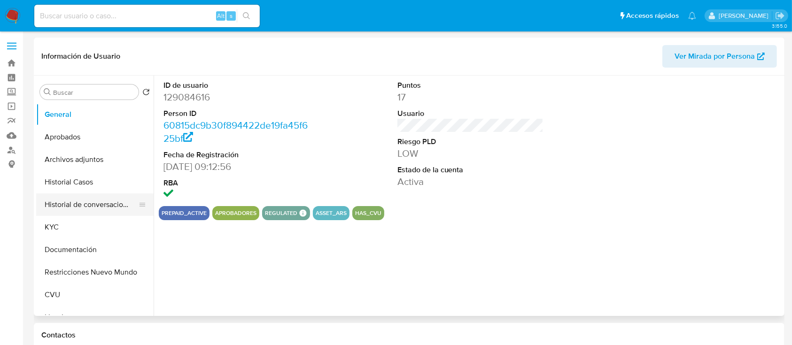
select select "10"
click at [82, 156] on button "Archivos adjuntos" at bounding box center [91, 159] width 110 height 23
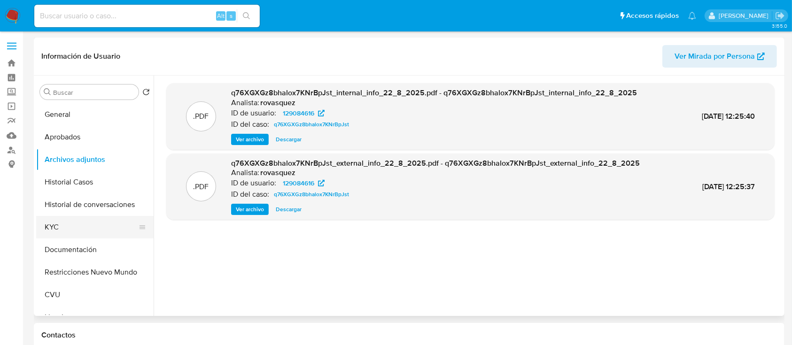
click at [66, 222] on button "KYC" at bounding box center [91, 227] width 110 height 23
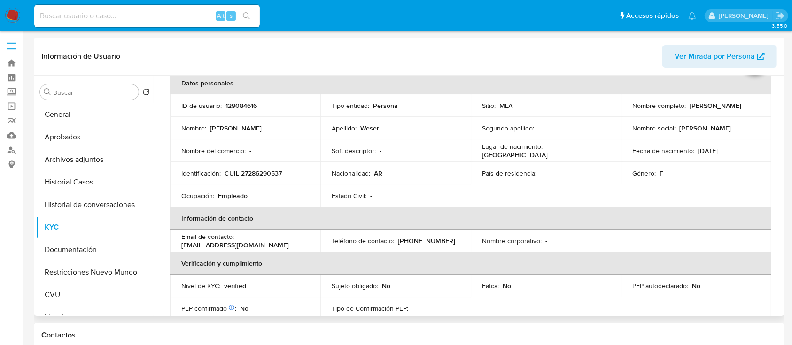
scroll to position [125, 0]
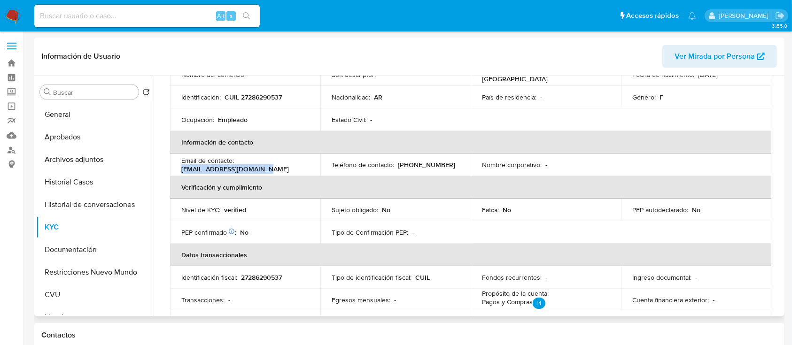
drag, startPoint x: 261, startPoint y: 167, endPoint x: 174, endPoint y: 173, distance: 87.6
click at [174, 173] on td "Email de contacto : mlaura-weser@hotmail.com" at bounding box center [245, 165] width 150 height 23
copy p "mlaura-weser@hotmail.com"
click at [90, 198] on button "Historial de conversaciones" at bounding box center [91, 205] width 110 height 23
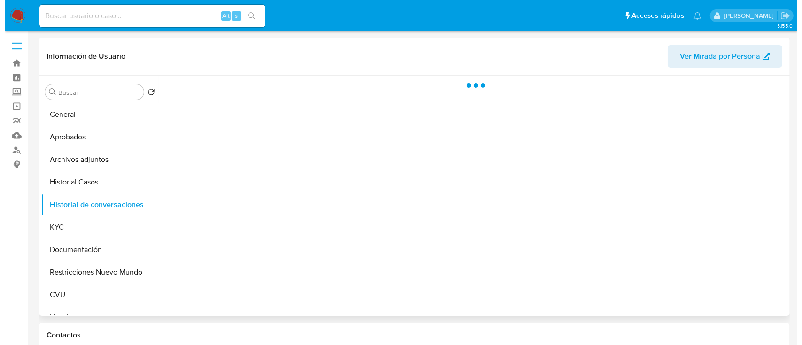
scroll to position [0, 0]
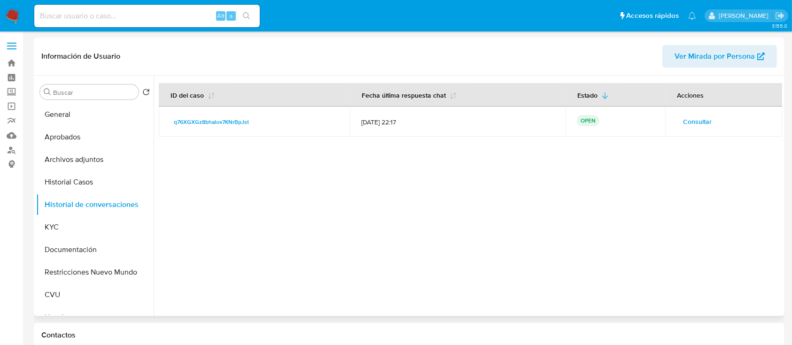
click at [697, 118] on span "Consultar" at bounding box center [697, 121] width 29 height 13
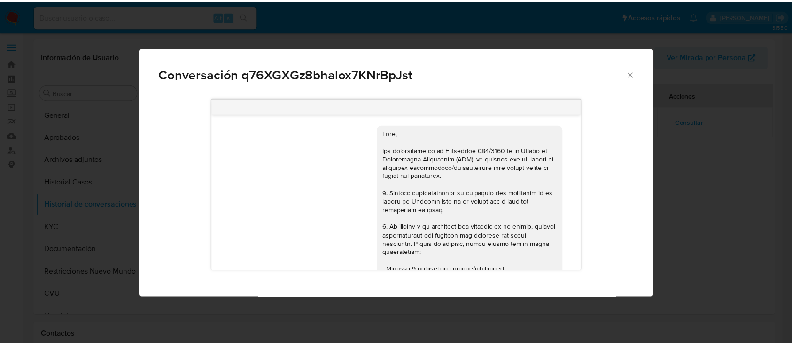
scroll to position [886, 0]
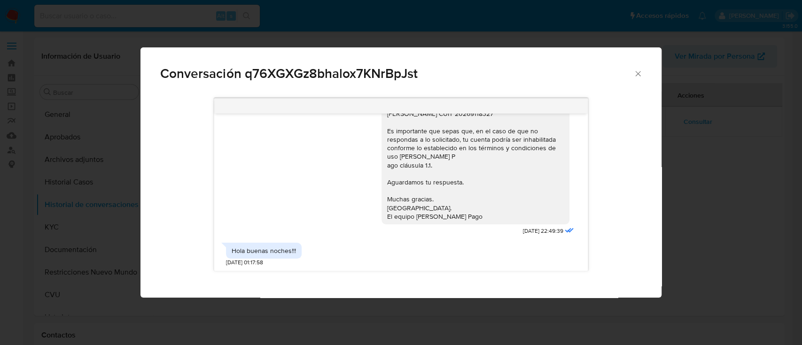
click at [638, 66] on div "Conversación q76XGXGz8bhalox7KNrBpJst" at bounding box center [401, 69] width 521 height 45
click at [635, 73] on icon "Cerrar" at bounding box center [637, 73] width 9 height 9
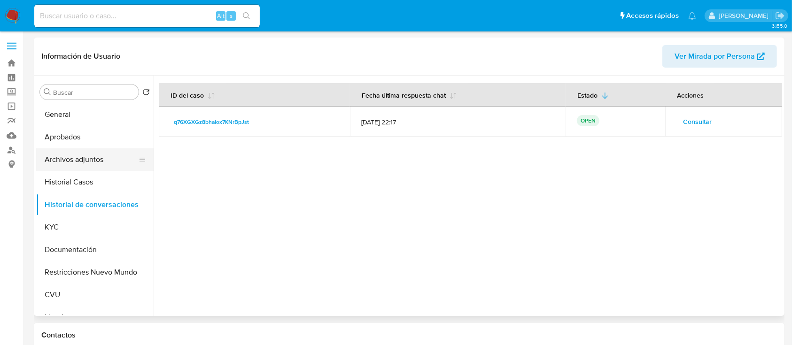
click at [89, 161] on button "Archivos adjuntos" at bounding box center [91, 159] width 110 height 23
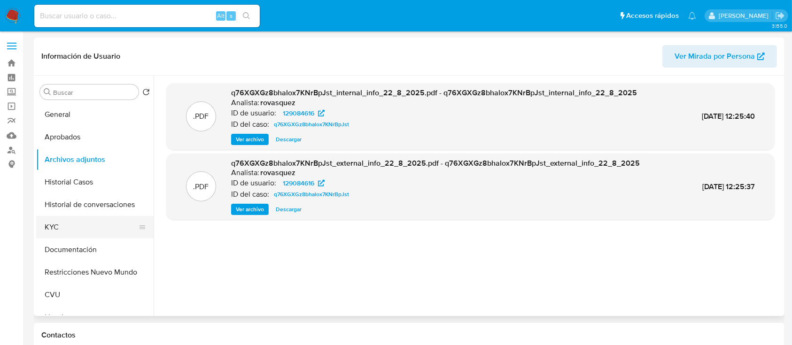
click at [71, 227] on button "KYC" at bounding box center [91, 227] width 110 height 23
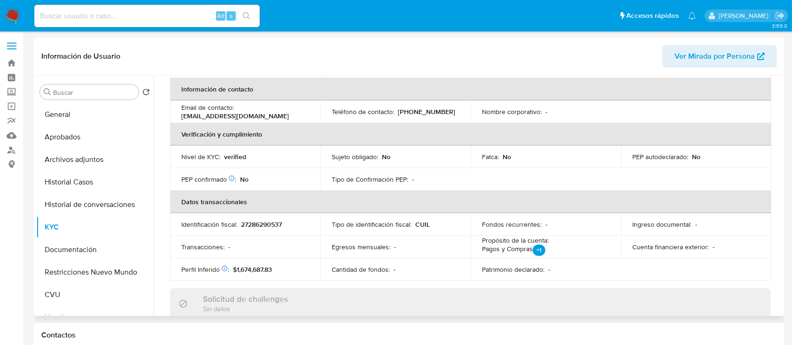
scroll to position [119, 0]
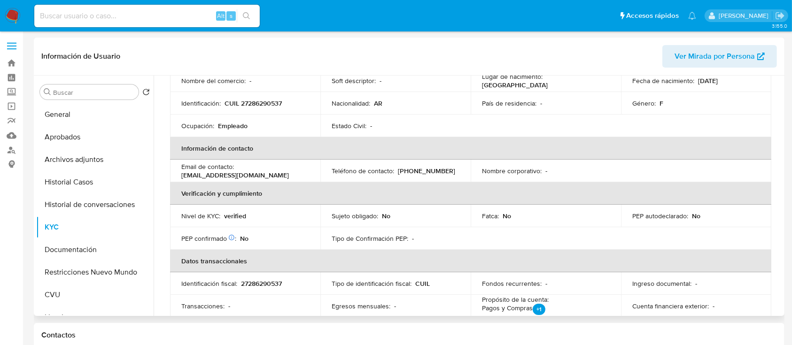
click at [252, 280] on p "27286290537" at bounding box center [261, 284] width 41 height 8
copy p "27286290537"
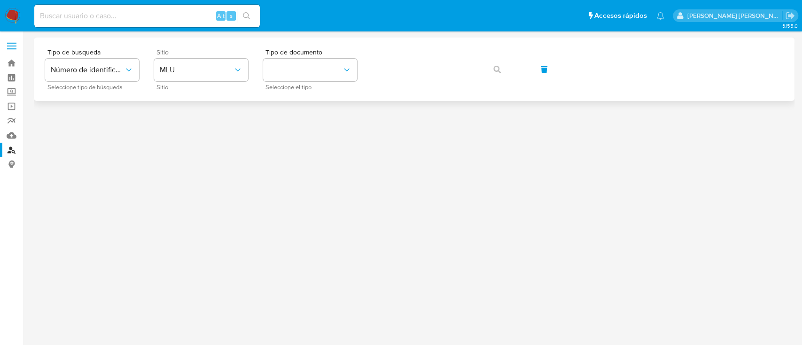
click at [184, 85] on span "Sitio" at bounding box center [203, 87] width 94 height 5
click at [196, 72] on span "MLU" at bounding box center [196, 69] width 73 height 9
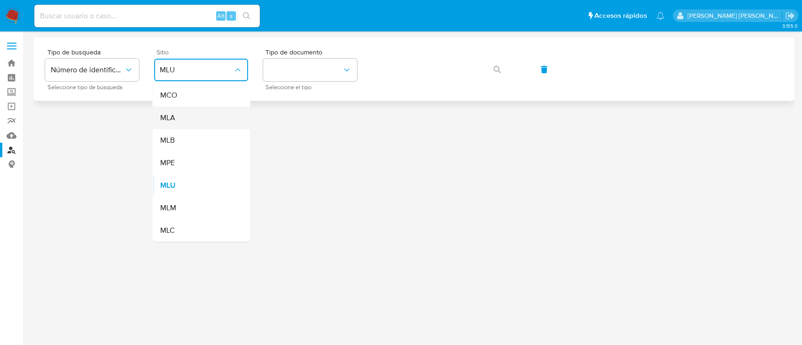
click at [212, 112] on div "MLA" at bounding box center [198, 118] width 77 height 23
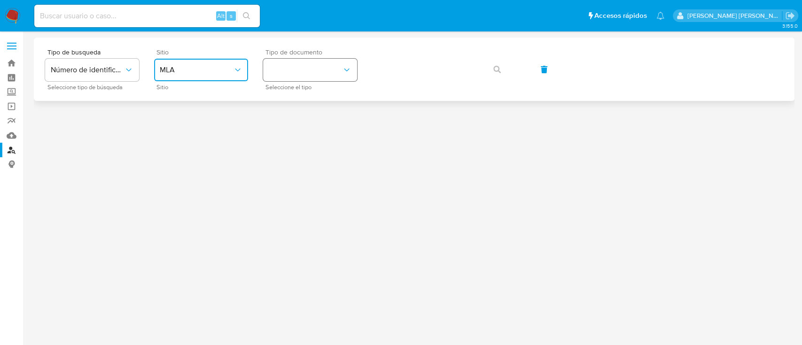
click at [305, 74] on button "identificationType" at bounding box center [310, 70] width 94 height 23
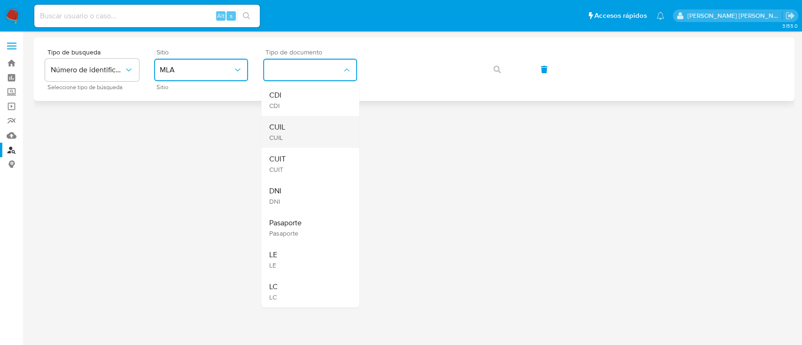
click at [326, 124] on div "CUIL CUIL" at bounding box center [307, 132] width 77 height 32
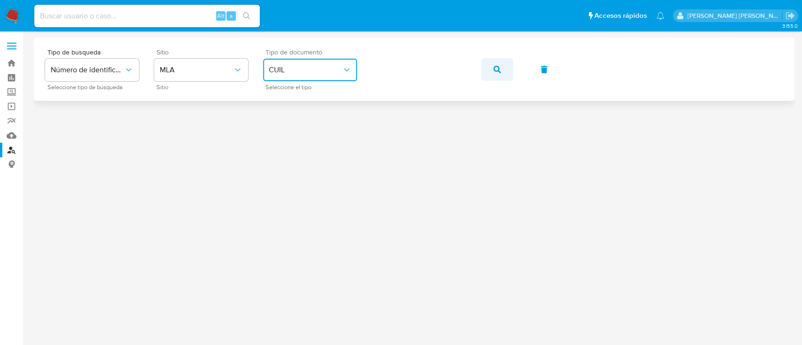
click at [489, 75] on button "button" at bounding box center [497, 69] width 32 height 23
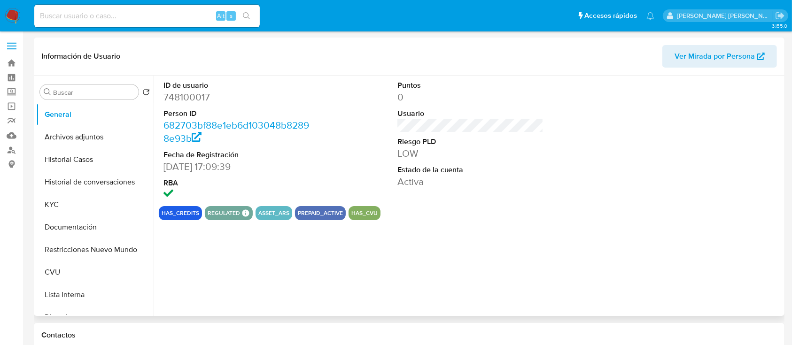
select select "10"
click at [60, 169] on button "Historial Casos" at bounding box center [91, 159] width 110 height 23
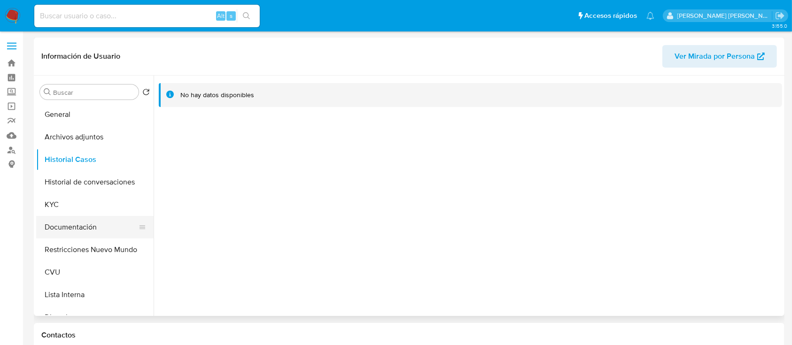
click at [74, 221] on button "Documentación" at bounding box center [91, 227] width 110 height 23
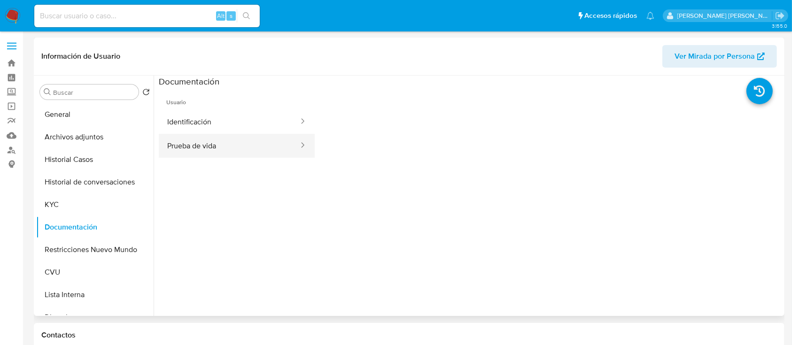
click at [263, 156] on button "Prueba de vida" at bounding box center [229, 146] width 141 height 24
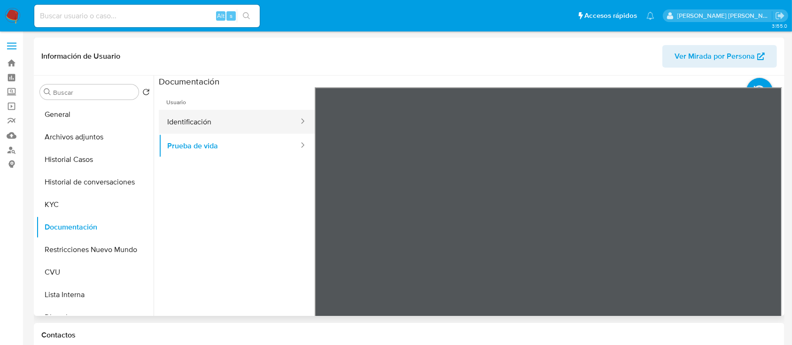
click at [259, 128] on button "Identificación" at bounding box center [229, 122] width 141 height 24
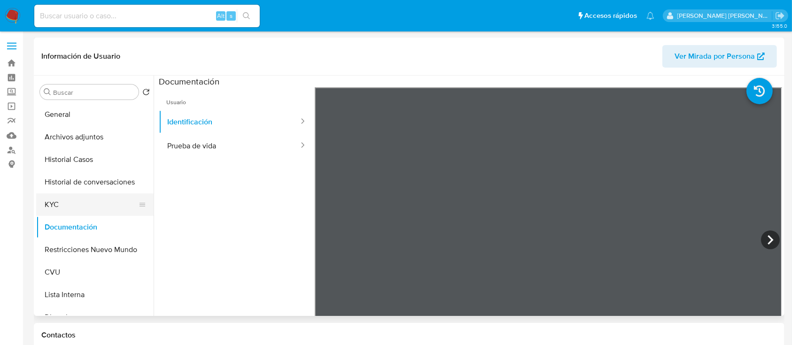
click at [72, 209] on button "KYC" at bounding box center [91, 205] width 110 height 23
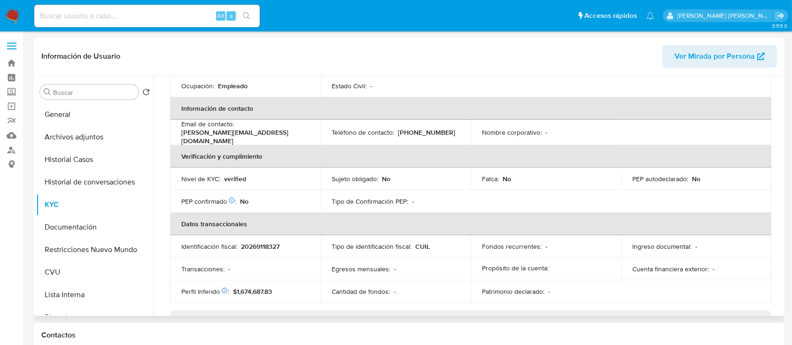
scroll to position [495, 0]
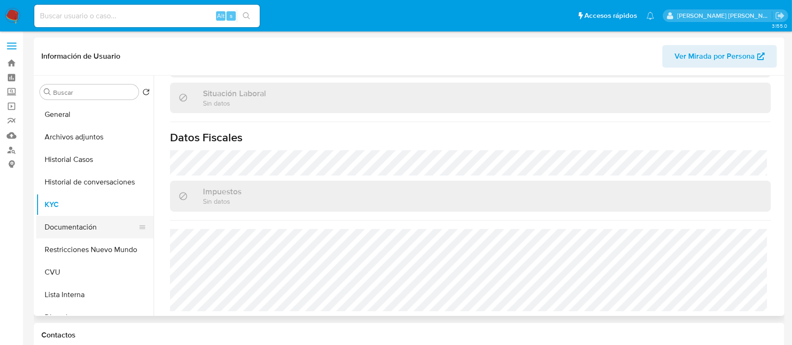
click at [96, 226] on button "Documentación" at bounding box center [91, 227] width 110 height 23
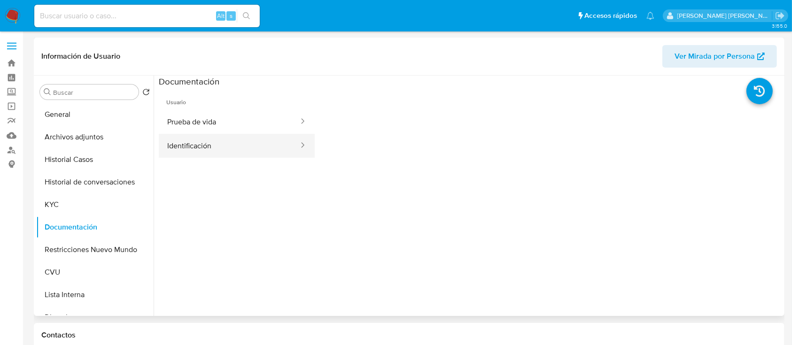
click at [218, 148] on button "Identificación" at bounding box center [229, 146] width 141 height 24
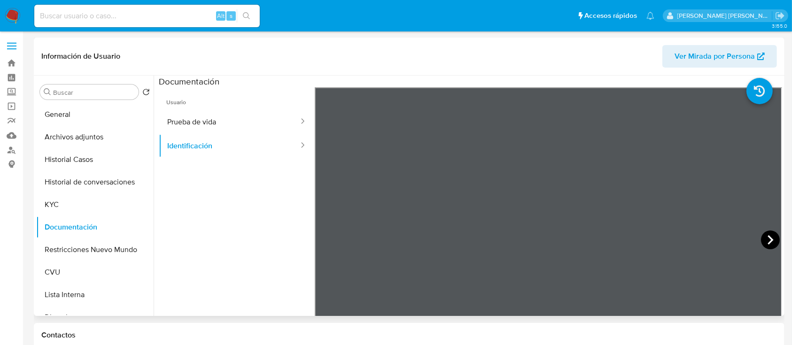
click at [772, 237] on icon at bounding box center [770, 240] width 19 height 19
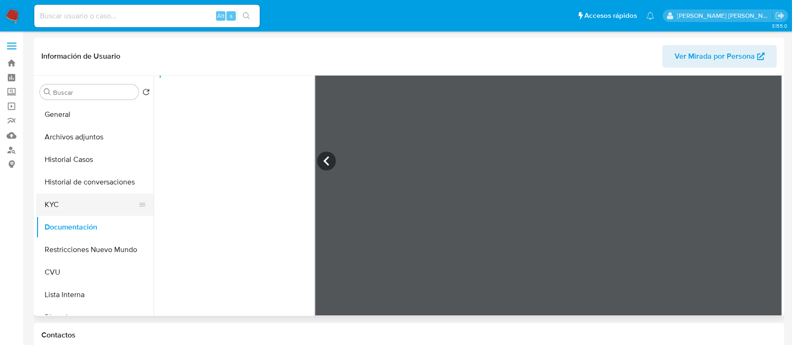
click at [57, 205] on button "KYC" at bounding box center [91, 205] width 110 height 23
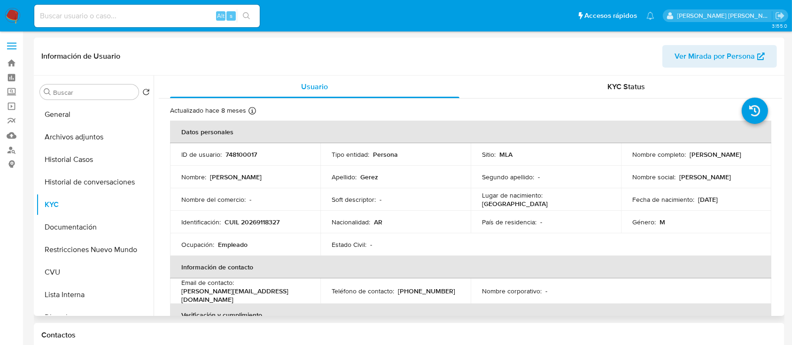
click at [731, 156] on p "Carlos Alberto Gerez" at bounding box center [716, 154] width 52 height 8
click at [258, 224] on p "CUIL 20269118327" at bounding box center [252, 222] width 55 height 8
copy p "20269118327"
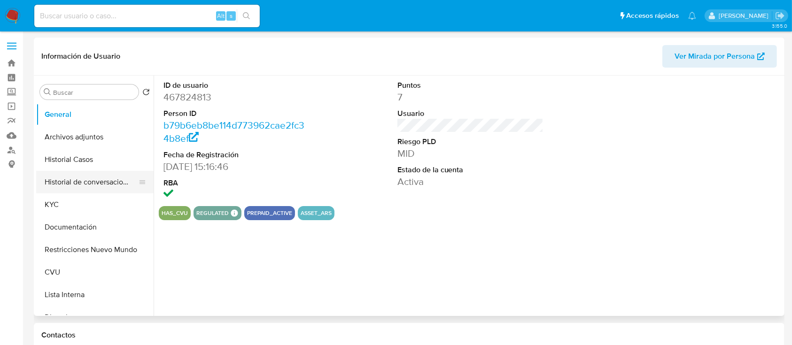
click at [66, 185] on button "Historial de conversaciones" at bounding box center [91, 182] width 110 height 23
select select "10"
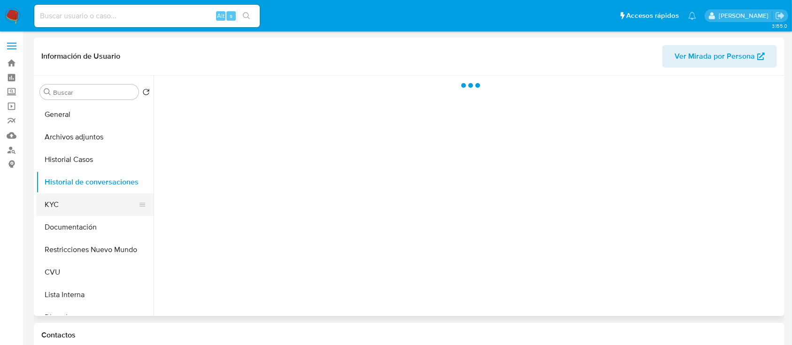
click at [65, 205] on button "KYC" at bounding box center [91, 205] width 110 height 23
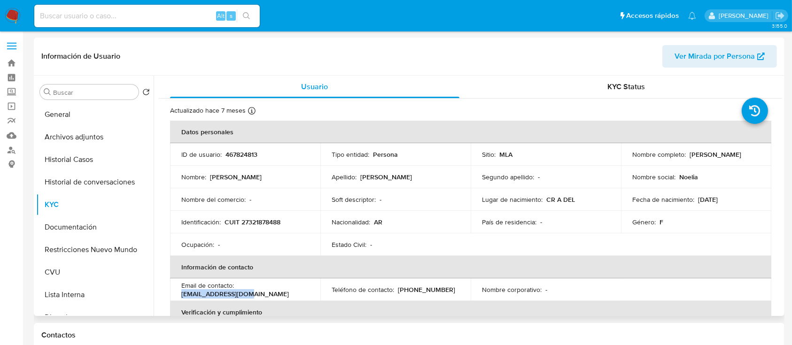
drag, startPoint x: 238, startPoint y: 288, endPoint x: 309, endPoint y: 289, distance: 71.0
click at [309, 289] on td "Email de contacto : [EMAIL_ADDRESS][DOMAIN_NAME]" at bounding box center [245, 290] width 150 height 23
copy p "[EMAIL_ADDRESS][DOMAIN_NAME]"
click at [95, 186] on button "Historial de conversaciones" at bounding box center [91, 182] width 110 height 23
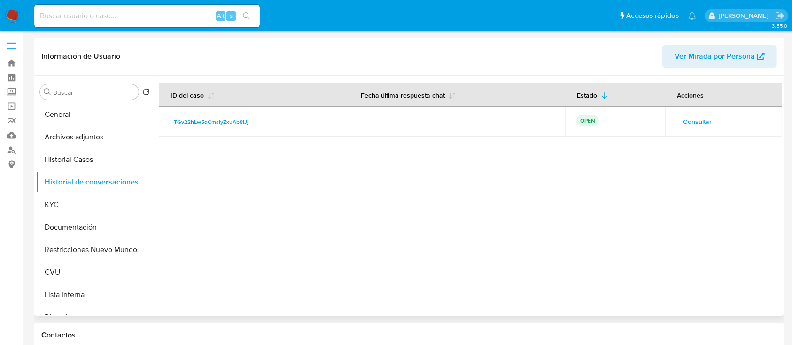
click at [690, 122] on span "Consultar" at bounding box center [697, 121] width 29 height 13
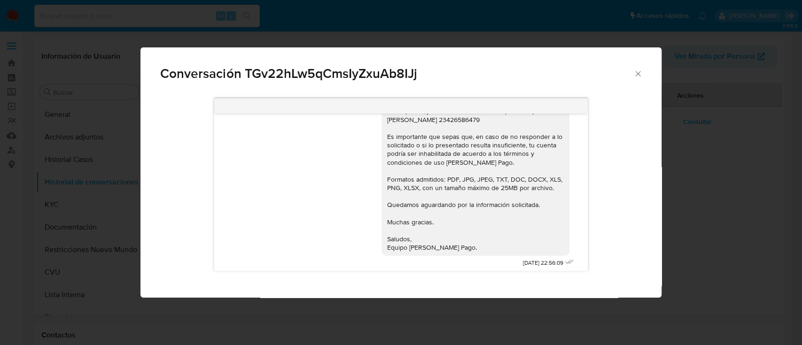
scroll to position [1267, 0]
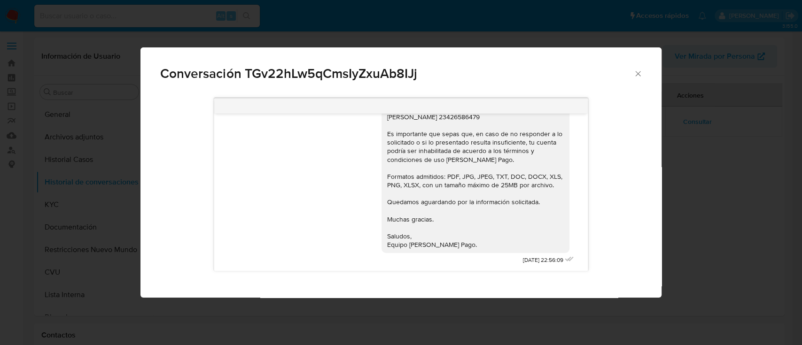
click at [642, 73] on icon "Cerrar" at bounding box center [637, 73] width 9 height 9
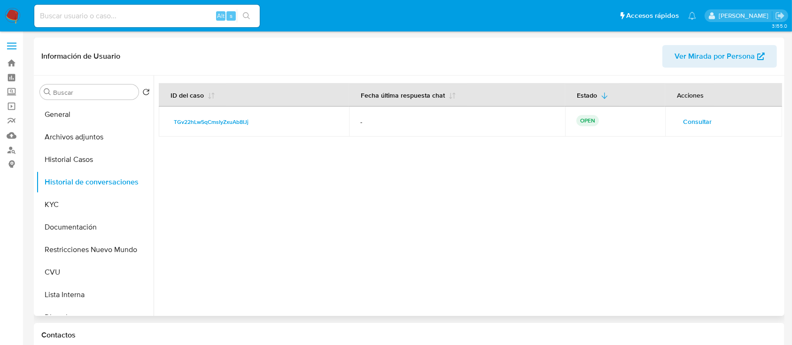
click at [705, 121] on span "Consultar" at bounding box center [697, 121] width 29 height 13
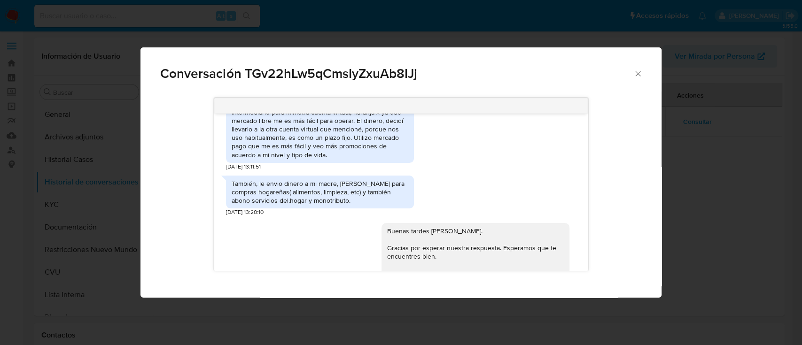
scroll to position [703, 0]
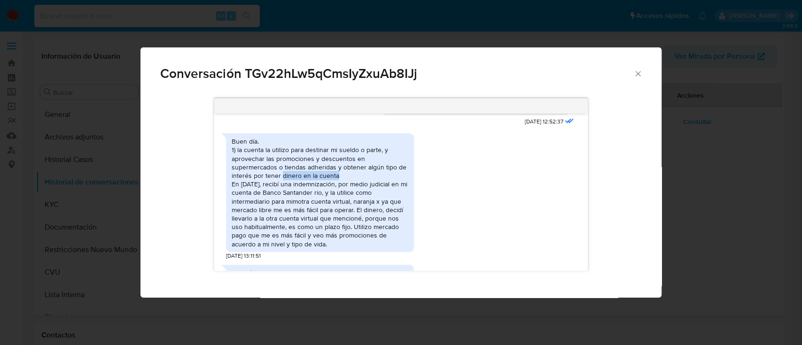
drag, startPoint x: 282, startPoint y: 195, endPoint x: 375, endPoint y: 189, distance: 92.7
click at [375, 189] on div "Buen día. 1) la cuenta la utilizo para destinar mi sueldo o parte, y aprovechar…" at bounding box center [320, 192] width 177 height 111
click at [360, 206] on div "Buen día. 1) la cuenta la utilizo para destinar mi sueldo o parte, y aprovechar…" at bounding box center [320, 192] width 177 height 111
drag, startPoint x: 267, startPoint y: 206, endPoint x: 293, endPoint y: 208, distance: 26.4
click at [293, 208] on div "Buen día. 1) la cuenta la utilizo para destinar mi sueldo o parte, y aprovechar…" at bounding box center [320, 192] width 177 height 111
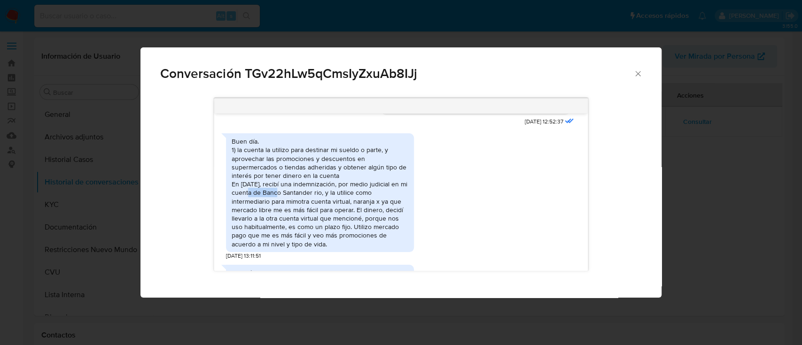
click at [270, 209] on div "Buen día. 1) la cuenta la utilizo para destinar mi sueldo o parte, y aprovechar…" at bounding box center [320, 192] width 177 height 111
drag, startPoint x: 364, startPoint y: 208, endPoint x: 298, endPoint y: 211, distance: 65.9
click at [303, 211] on div "Buen día. 1) la cuenta la utilizo para destinar mi sueldo o parte, y aprovechar…" at bounding box center [320, 192] width 177 height 111
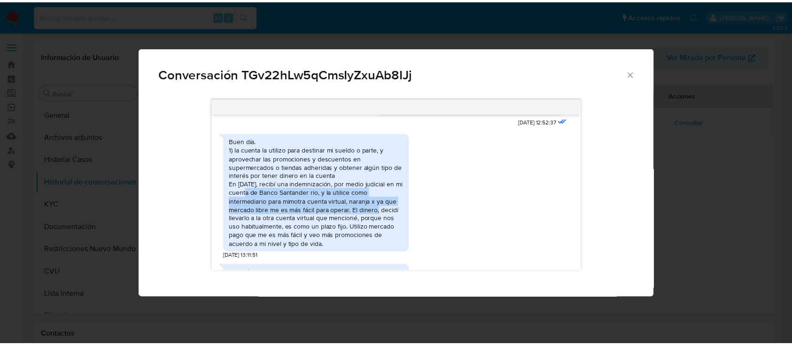
scroll to position [640, 0]
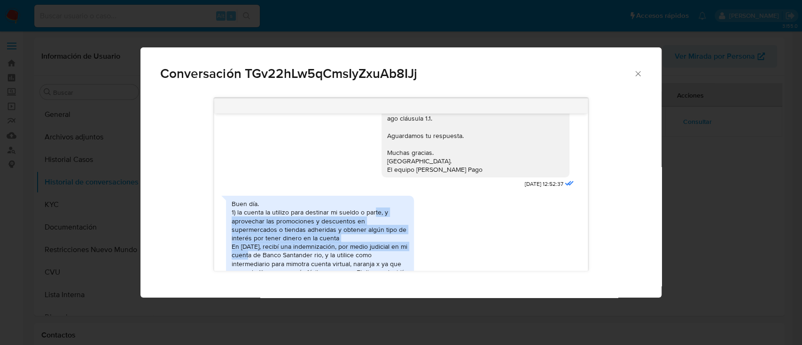
drag, startPoint x: 266, startPoint y: 209, endPoint x: 375, endPoint y: 234, distance: 110.9
click at [375, 234] on div "Buen día. 1) la cuenta la utilizo para destinar mi sueldo o parte, y aprovechar…" at bounding box center [320, 255] width 177 height 111
click at [638, 76] on icon "Cerrar" at bounding box center [637, 73] width 9 height 9
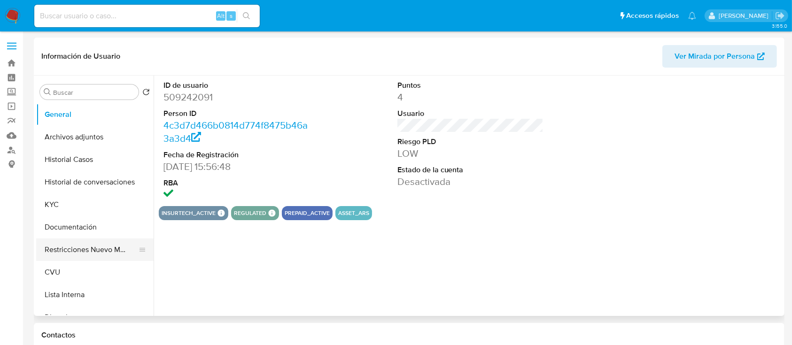
select select "10"
click at [86, 164] on button "Historial Casos" at bounding box center [91, 159] width 110 height 23
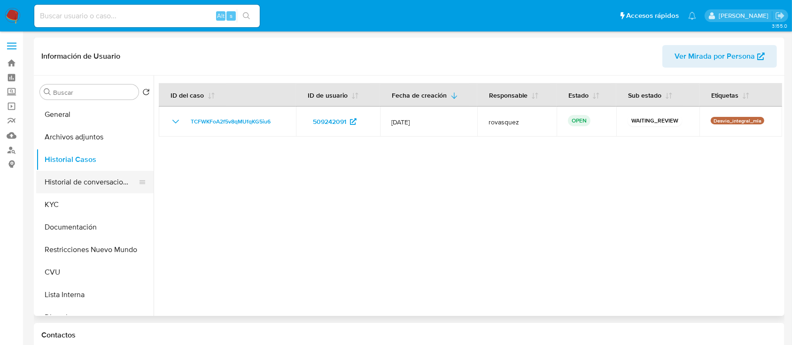
click at [93, 189] on button "Historial de conversaciones" at bounding box center [91, 182] width 110 height 23
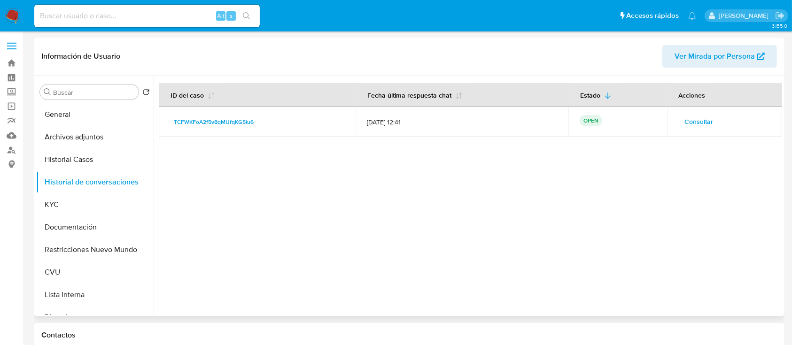
click at [689, 125] on span "Consultar" at bounding box center [699, 121] width 29 height 13
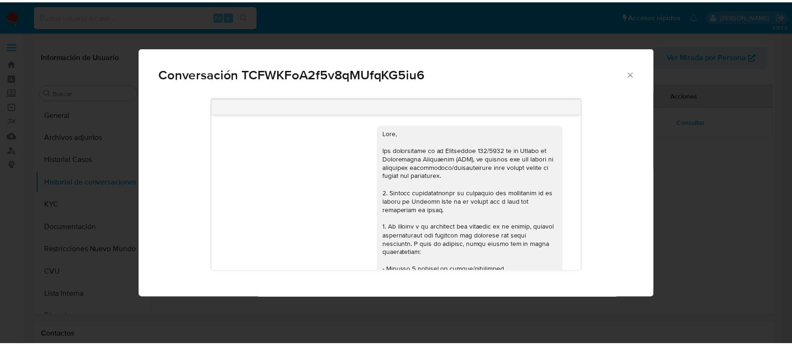
scroll to position [1143, 0]
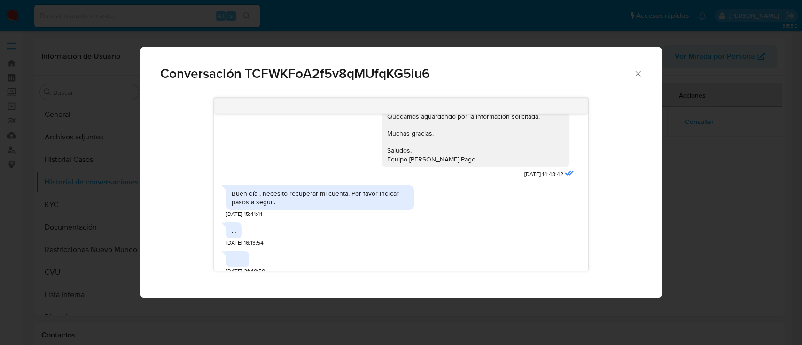
click at [640, 71] on icon "Cerrar" at bounding box center [637, 73] width 5 height 5
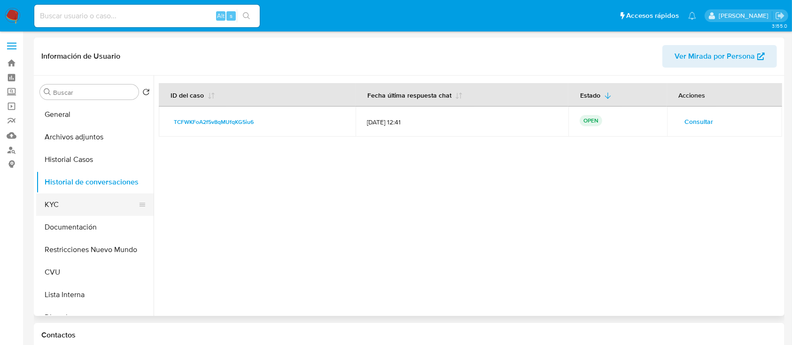
click at [54, 209] on button "KYC" at bounding box center [91, 205] width 110 height 23
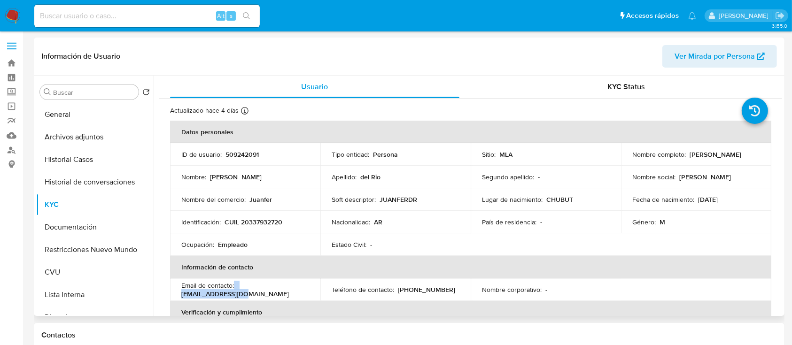
drag, startPoint x: 233, startPoint y: 290, endPoint x: 305, endPoint y: 289, distance: 71.4
click at [305, 289] on div "Email de contacto : jfdr3379@gmail.com" at bounding box center [245, 289] width 128 height 17
copy div "jfdr3379@gmail.com"
click at [88, 158] on button "Historial Casos" at bounding box center [91, 159] width 110 height 23
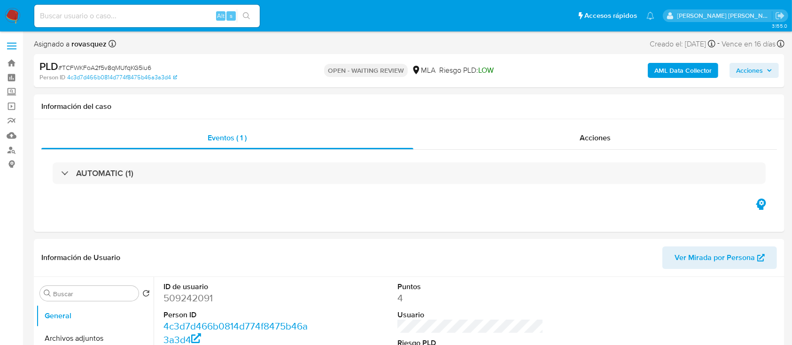
select select "10"
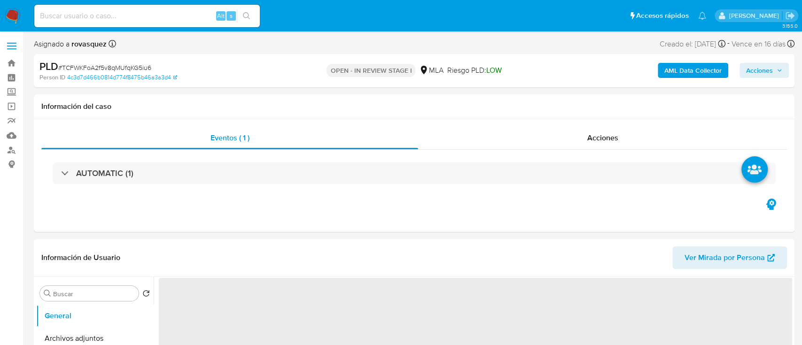
select select "10"
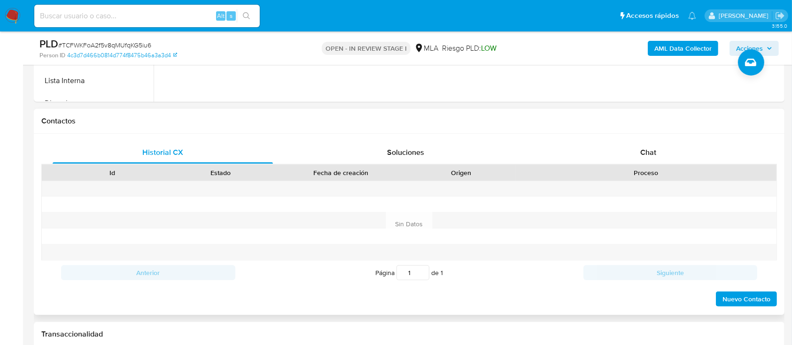
scroll to position [438, 0]
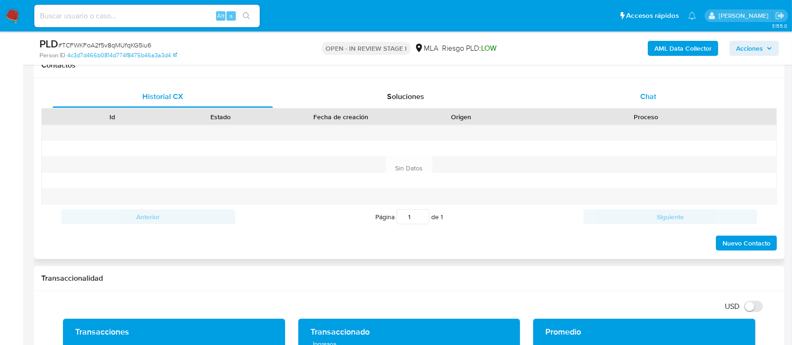
click at [643, 101] on span "Chat" at bounding box center [648, 96] width 16 height 11
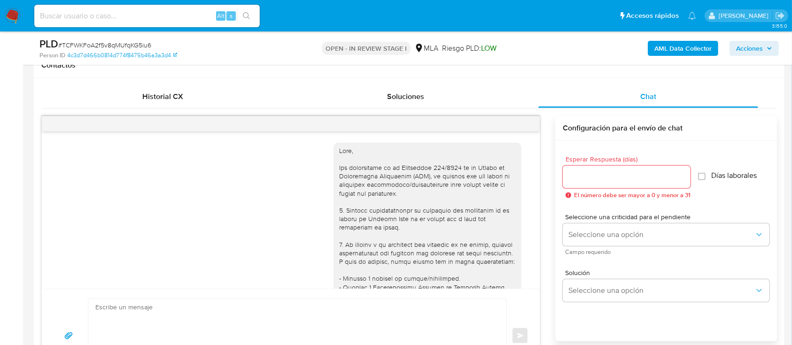
scroll to position [1140, 0]
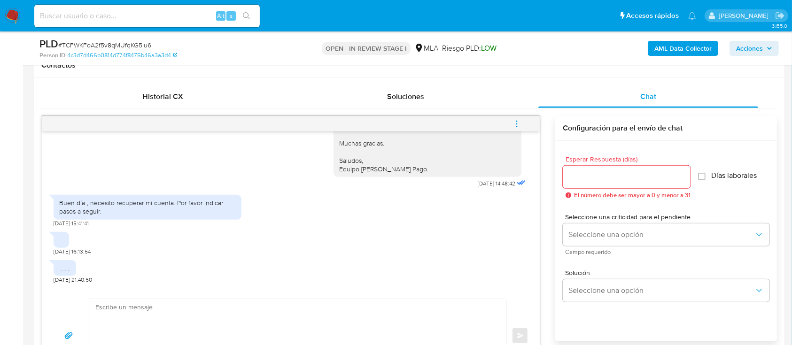
click at [580, 174] on input "Esperar Respuesta (días)" at bounding box center [627, 177] width 128 height 12
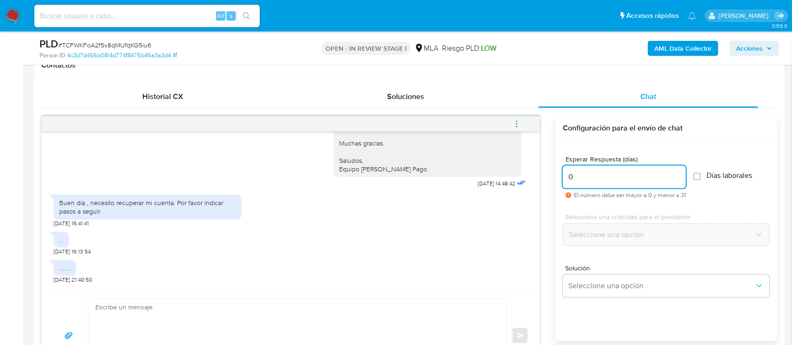
type input "0"
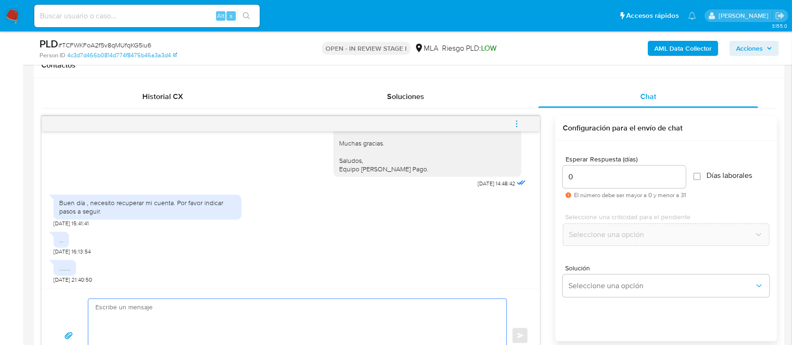
click at [344, 309] on textarea at bounding box center [294, 336] width 399 height 74
paste textarea "Buen día, [PERSON_NAME]. Esperamos que te encuentres bien. Para que podamos ana…"
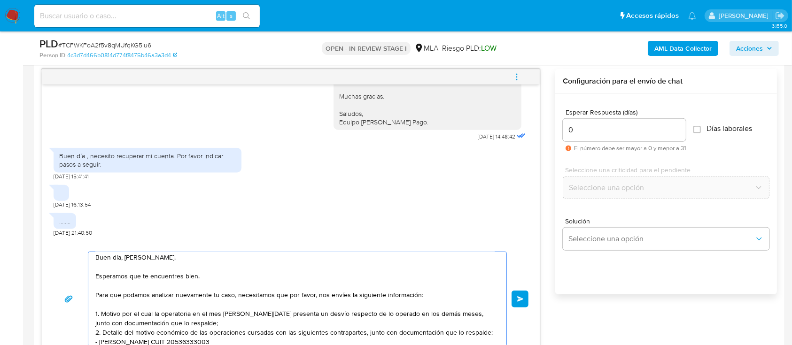
scroll to position [0, 0]
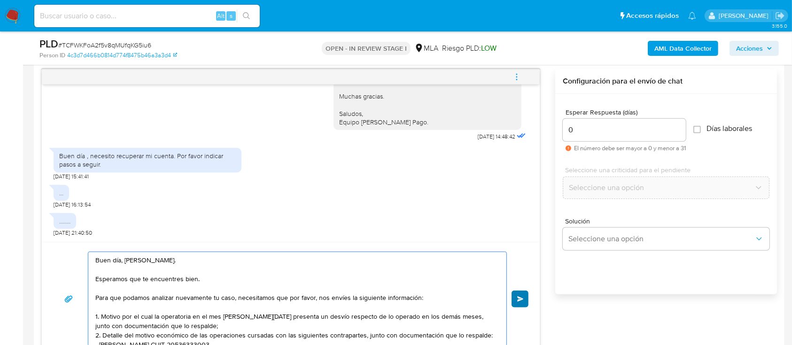
type textarea "Buen día, [PERSON_NAME]. Esperamos que te encuentres bien. Para que podamos ana…"
click at [515, 297] on button "Enviar" at bounding box center [520, 299] width 17 height 17
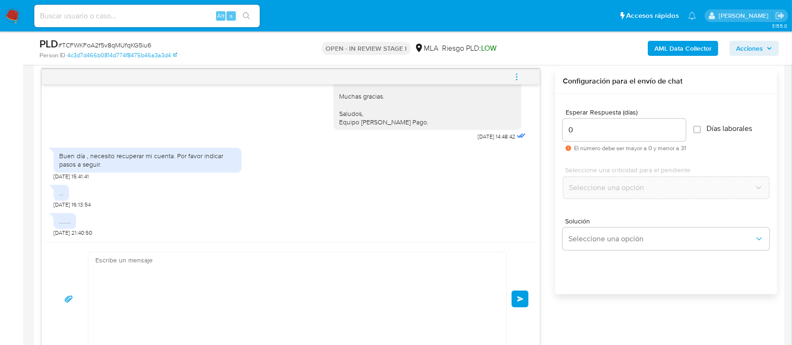
scroll to position [1415, 0]
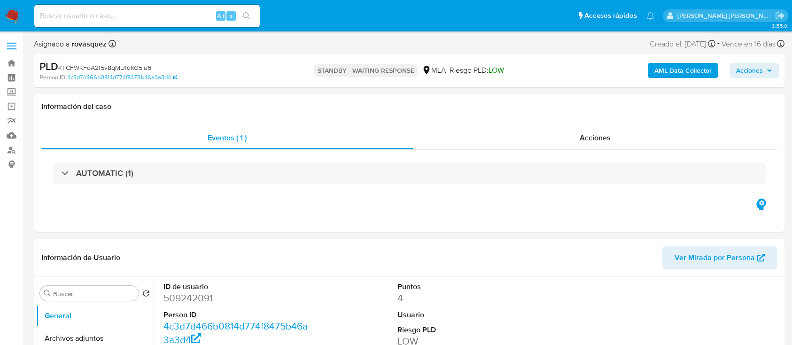
select select "10"
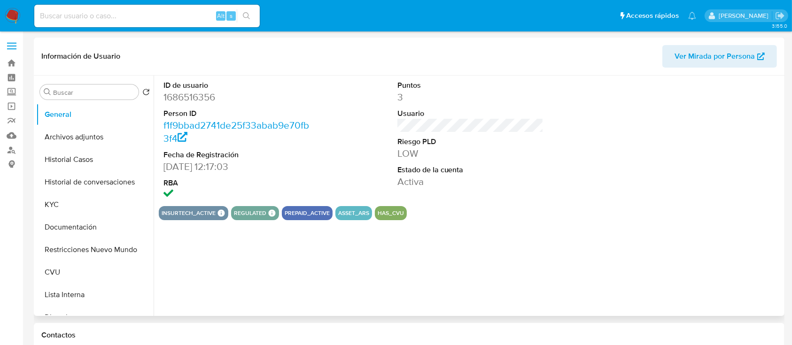
select select "10"
click at [72, 215] on button "KYC" at bounding box center [91, 205] width 110 height 23
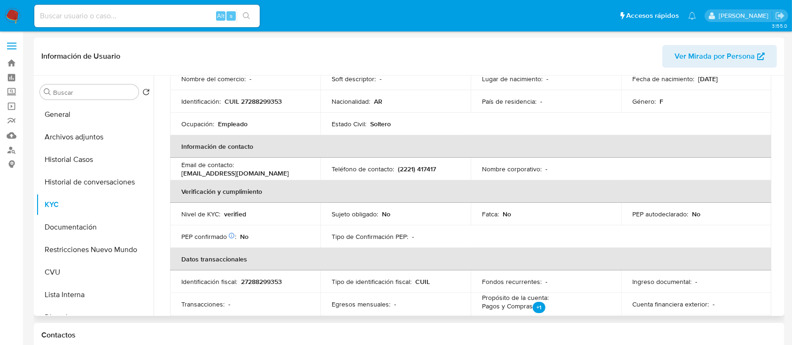
scroll to position [125, 0]
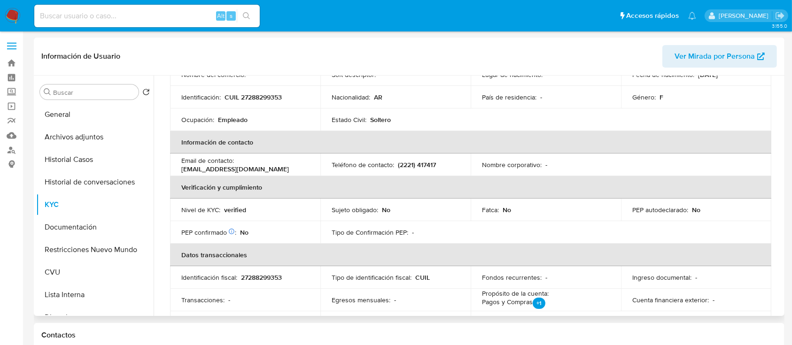
click at [224, 167] on p "[EMAIL_ADDRESS][DOMAIN_NAME]" at bounding box center [235, 169] width 108 height 8
click at [255, 168] on p "clarasardella81@gmail.com" at bounding box center [235, 169] width 108 height 8
drag, startPoint x: 264, startPoint y: 168, endPoint x: 177, endPoint y: 169, distance: 86.9
click at [177, 169] on td "Email de contacto : clarasardella81@gmail.com" at bounding box center [245, 165] width 150 height 23
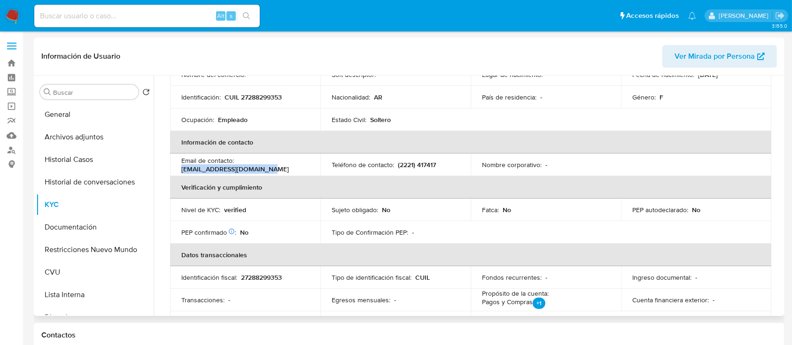
copy p "clarasardella81@gmail.com"
click at [95, 182] on button "Historial de conversaciones" at bounding box center [91, 182] width 110 height 23
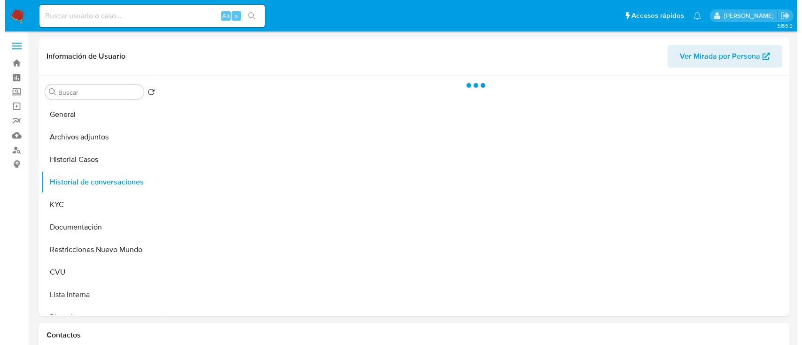
scroll to position [0, 0]
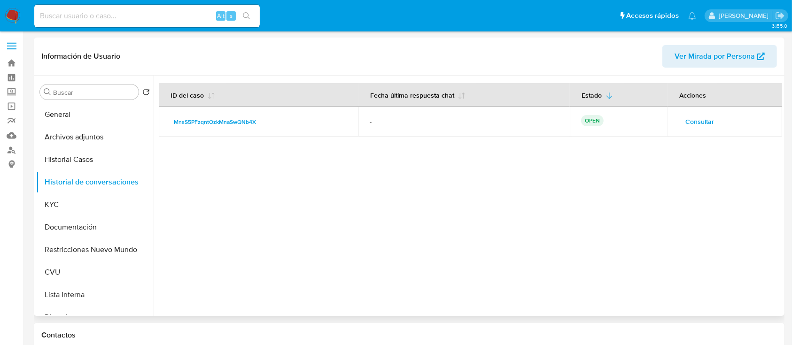
click at [704, 126] on span "Consultar" at bounding box center [700, 121] width 29 height 13
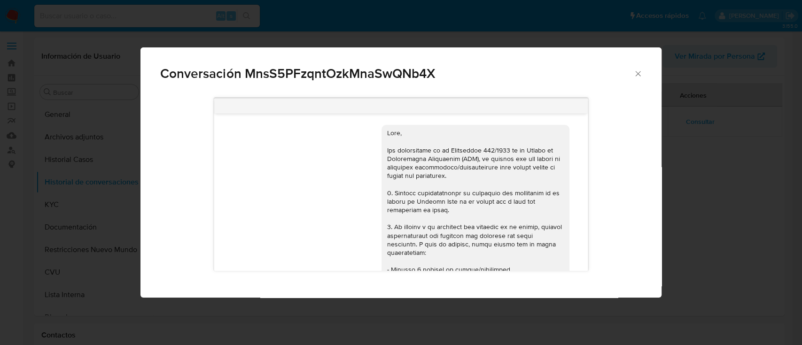
scroll to position [1068, 0]
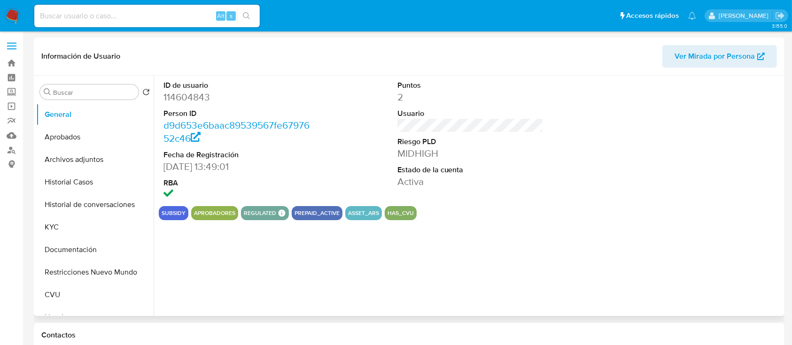
select select "10"
click at [68, 164] on button "Archivos adjuntos" at bounding box center [91, 159] width 110 height 23
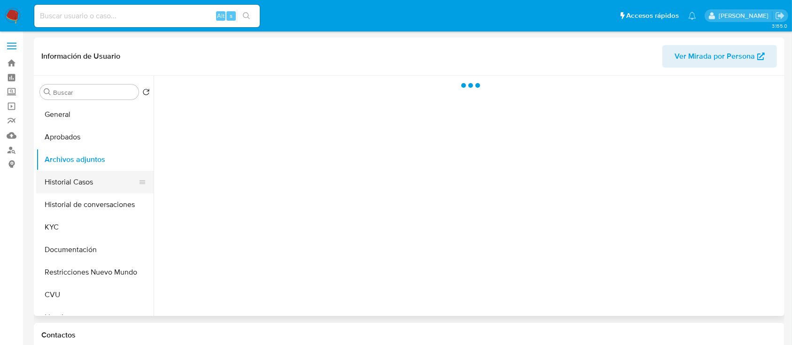
click at [66, 181] on button "Historial Casos" at bounding box center [91, 182] width 110 height 23
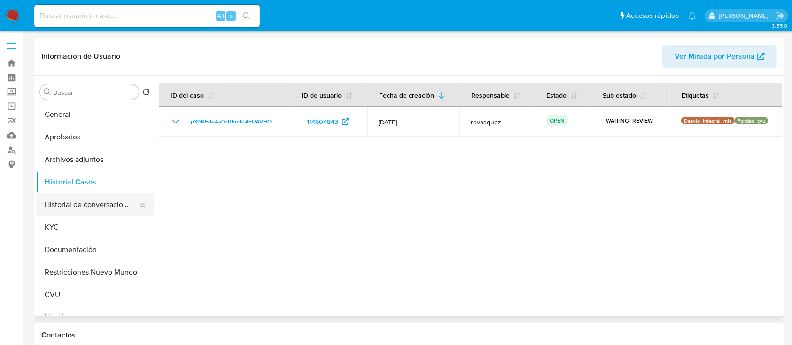
click at [98, 203] on button "Historial de conversaciones" at bounding box center [91, 205] width 110 height 23
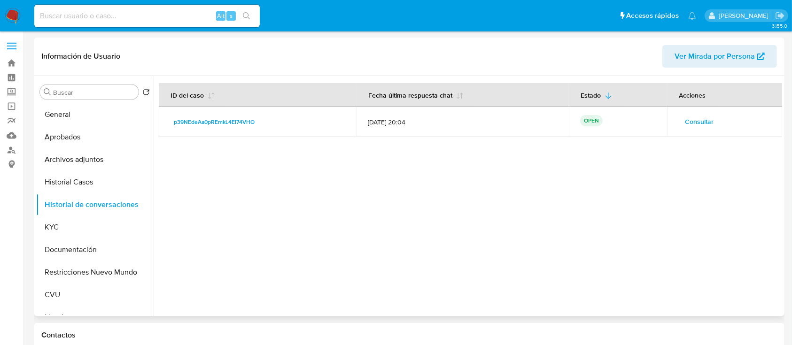
click at [711, 121] on button "Consultar" at bounding box center [700, 121] width 42 height 15
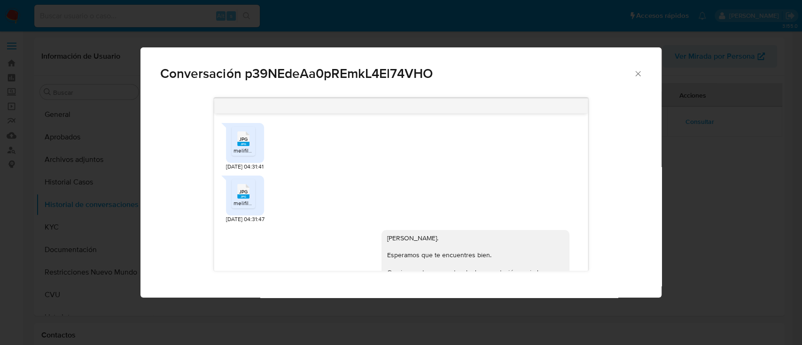
scroll to position [801, 0]
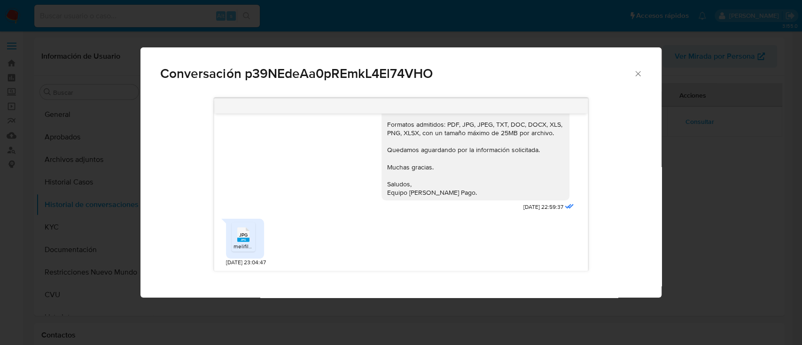
click at [247, 249] on span "melifile1700189862522934451.jpg" at bounding box center [277, 246] width 86 height 8
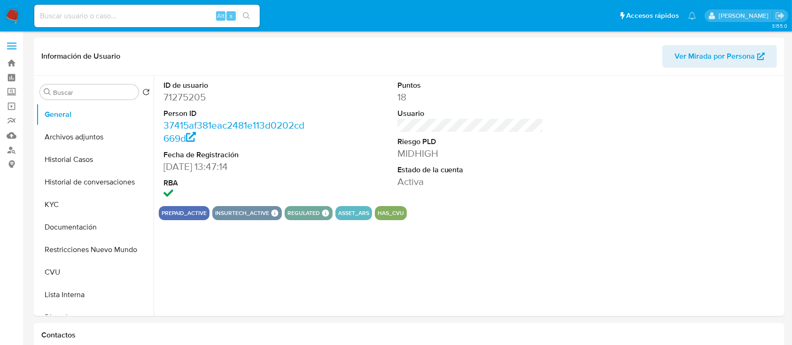
select select "10"
click at [70, 164] on button "Historial Casos" at bounding box center [91, 159] width 110 height 23
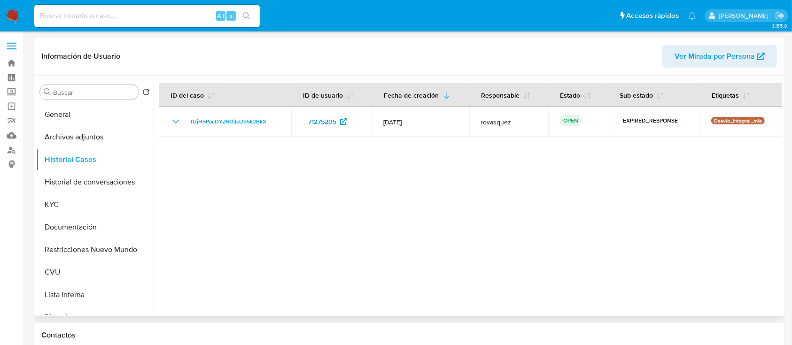
click at [396, 236] on div at bounding box center [468, 196] width 629 height 241
click at [82, 186] on button "Historial de conversaciones" at bounding box center [91, 182] width 110 height 23
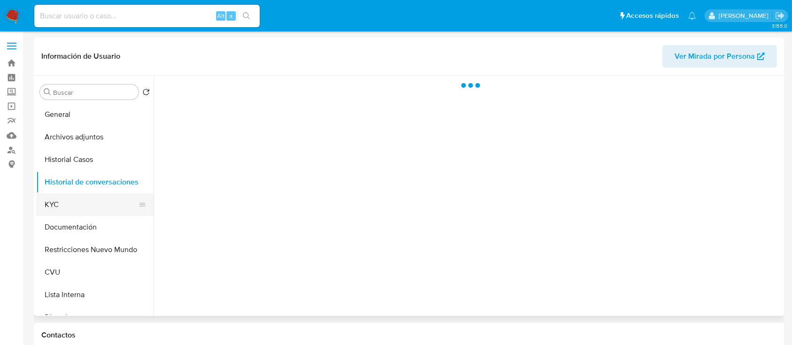
click at [74, 208] on button "KYC" at bounding box center [91, 205] width 110 height 23
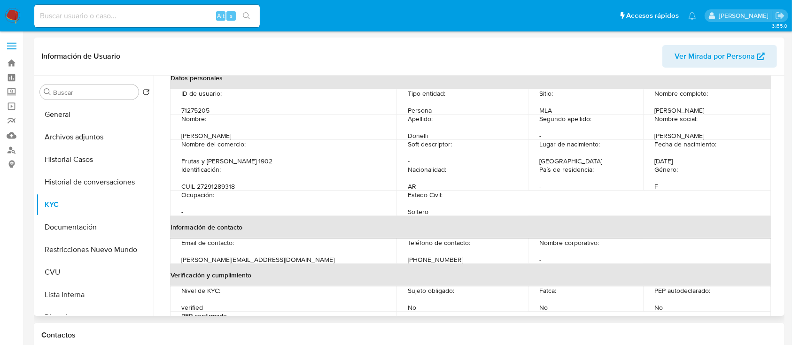
scroll to position [125, 0]
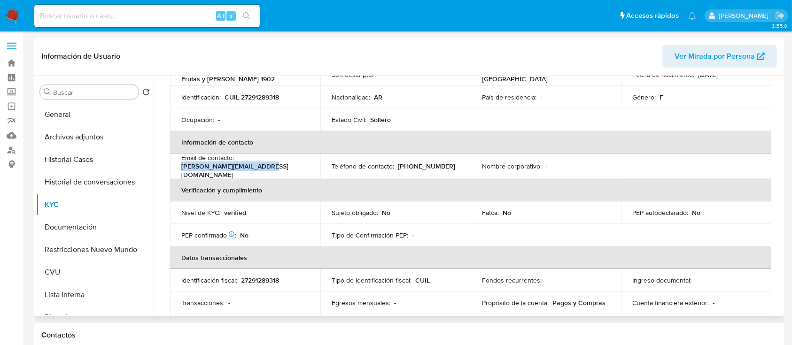
drag, startPoint x: 264, startPoint y: 172, endPoint x: 173, endPoint y: 172, distance: 90.7
click at [173, 172] on td "Email de contacto : laura_donelli@hotmail.com" at bounding box center [245, 166] width 150 height 25
copy p "laura_donelli@hotmail.com"
click at [72, 162] on button "Historial Casos" at bounding box center [91, 159] width 110 height 23
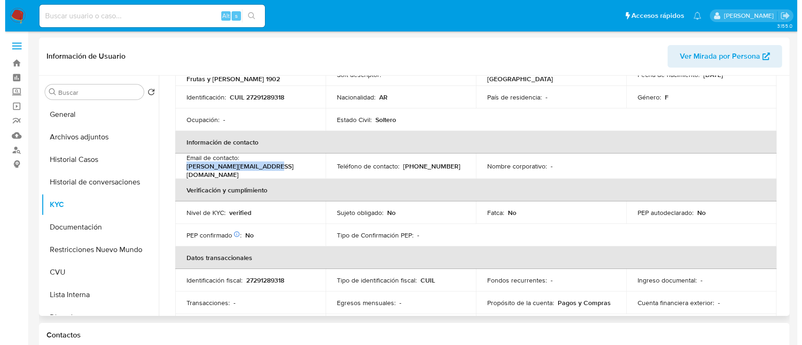
scroll to position [0, 0]
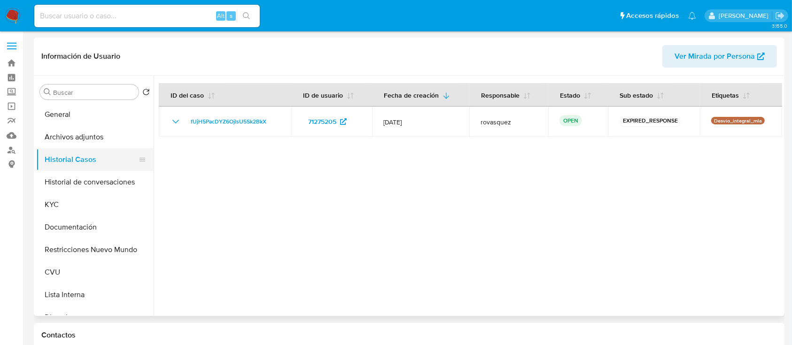
click at [86, 168] on button "Historial Casos" at bounding box center [91, 159] width 110 height 23
click at [89, 182] on button "Historial de conversaciones" at bounding box center [91, 182] width 110 height 23
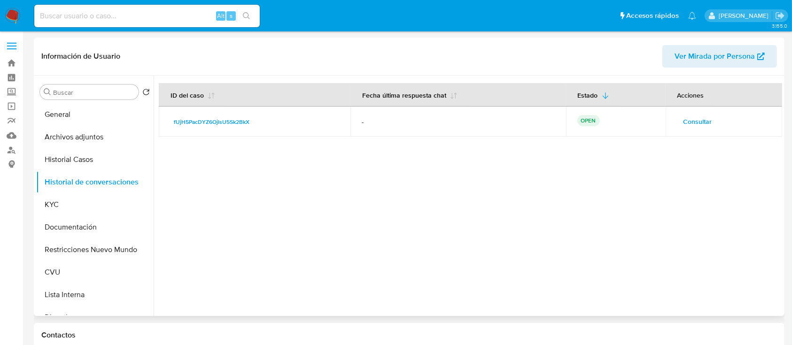
click at [692, 118] on span "Consultar" at bounding box center [698, 121] width 29 height 13
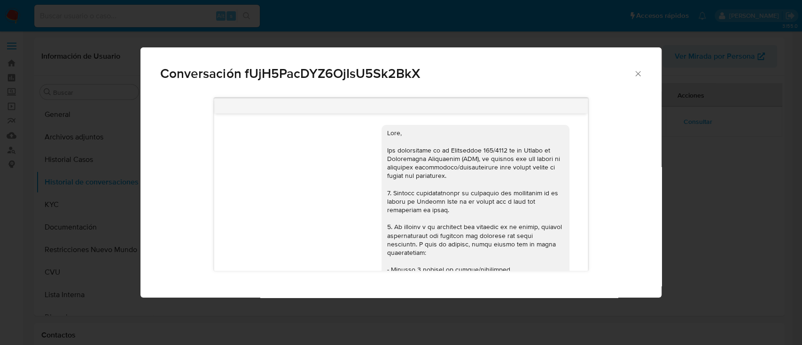
click at [637, 77] on icon "Cerrar" at bounding box center [637, 73] width 9 height 9
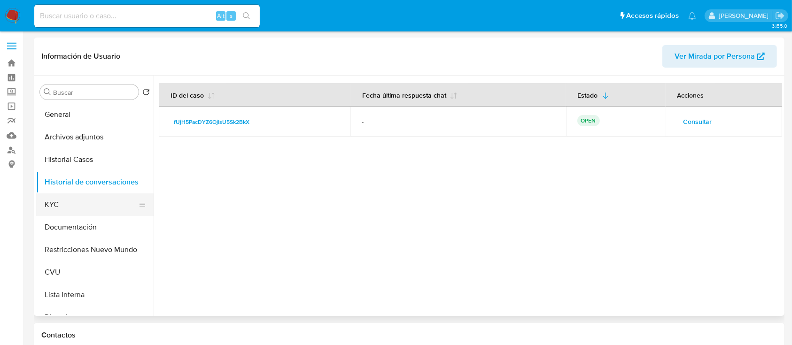
click at [85, 210] on button "KYC" at bounding box center [91, 205] width 110 height 23
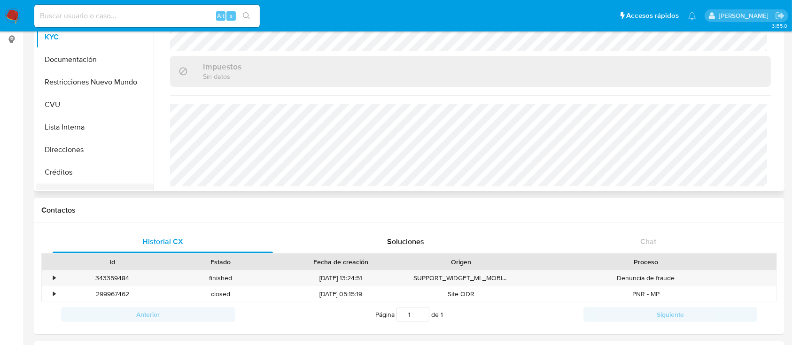
scroll to position [62, 0]
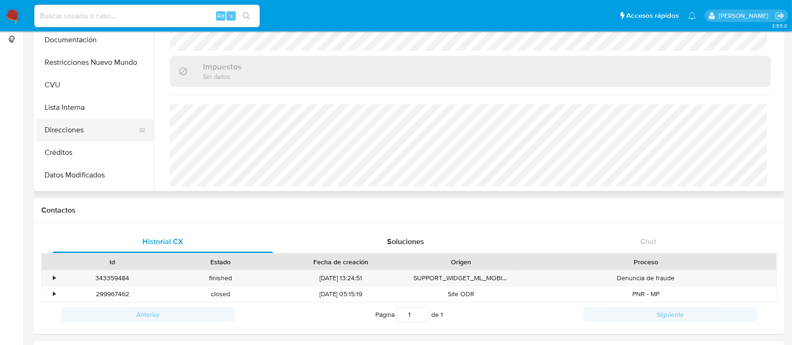
drag, startPoint x: 82, startPoint y: 130, endPoint x: 103, endPoint y: 133, distance: 20.9
click at [82, 130] on button "Direcciones" at bounding box center [91, 130] width 110 height 23
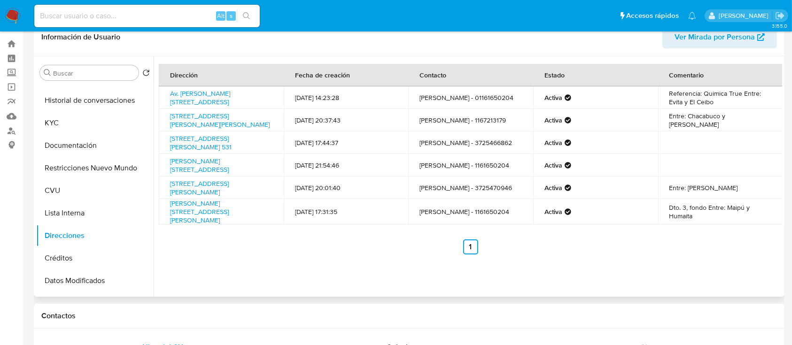
scroll to position [0, 0]
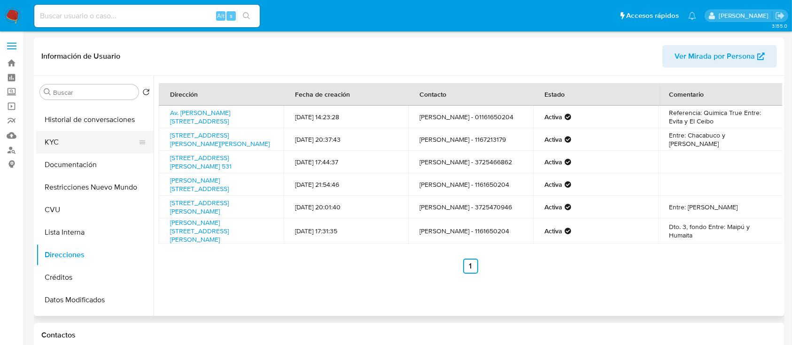
click at [69, 142] on button "KYC" at bounding box center [91, 142] width 110 height 23
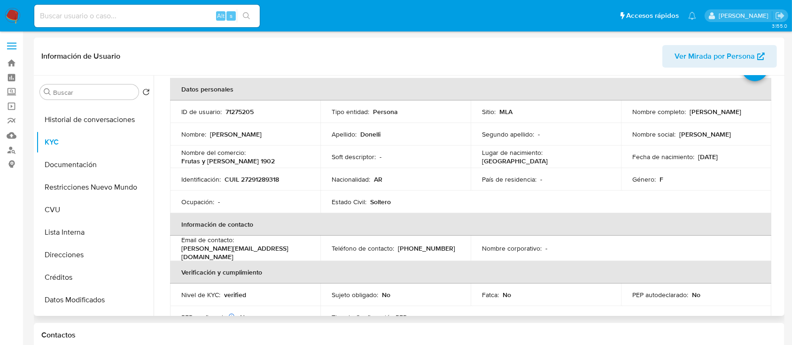
scroll to position [62, 0]
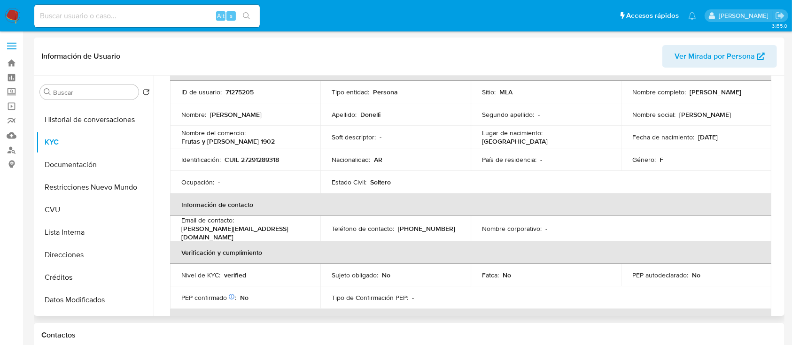
click at [398, 228] on p "(11) 61650204" at bounding box center [426, 229] width 57 height 8
copy p "11"
click at [78, 261] on button "Direcciones" at bounding box center [91, 255] width 110 height 23
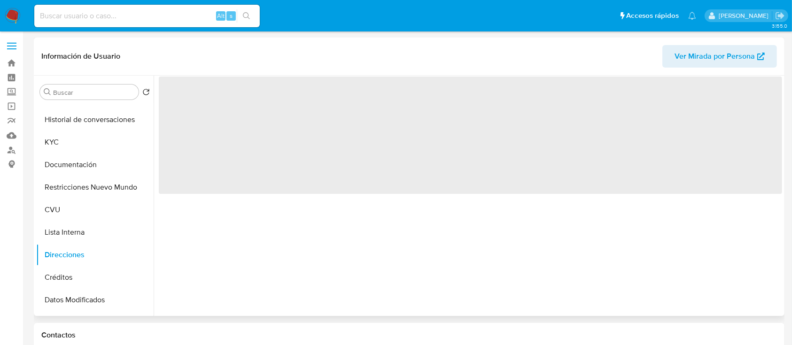
scroll to position [0, 0]
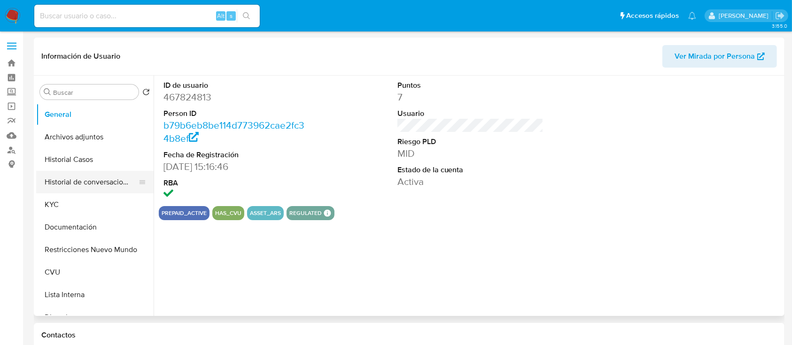
select select "10"
click at [87, 187] on button "Historial de conversaciones" at bounding box center [91, 182] width 110 height 23
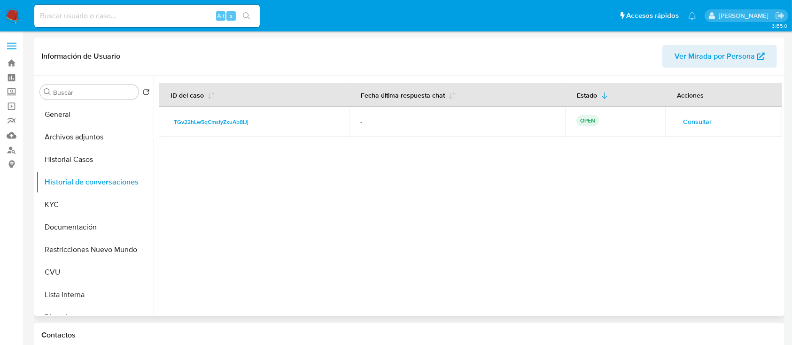
click at [712, 130] on td "Consultar" at bounding box center [723, 122] width 117 height 30
click at [692, 120] on span "Consultar" at bounding box center [697, 121] width 29 height 13
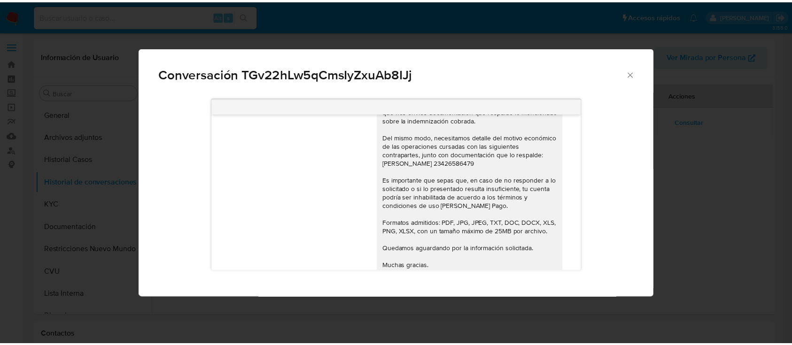
scroll to position [1142, 0]
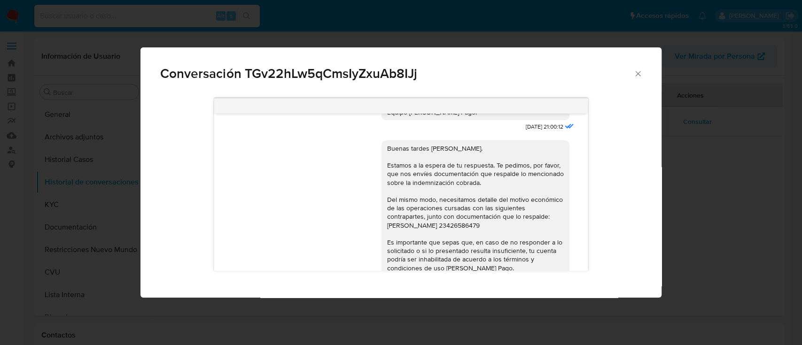
click at [695, 180] on div "Conversación TGv22hLw5qCmsIyZxuAb8IJj 18/06/2025 18:00:36 Hola, Esperamos que t…" at bounding box center [401, 172] width 802 height 345
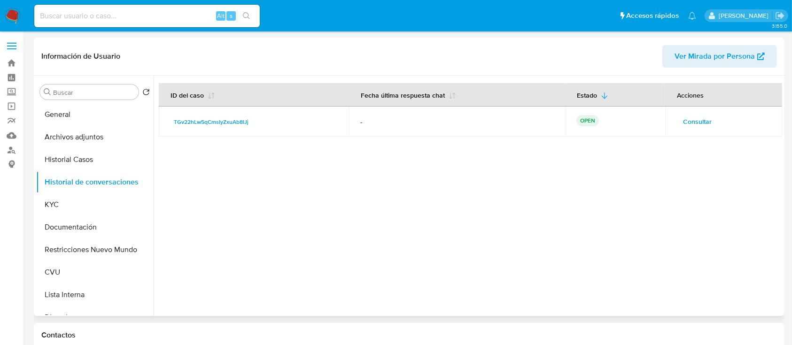
click at [691, 187] on div at bounding box center [468, 196] width 629 height 241
click at [711, 237] on div at bounding box center [468, 196] width 629 height 241
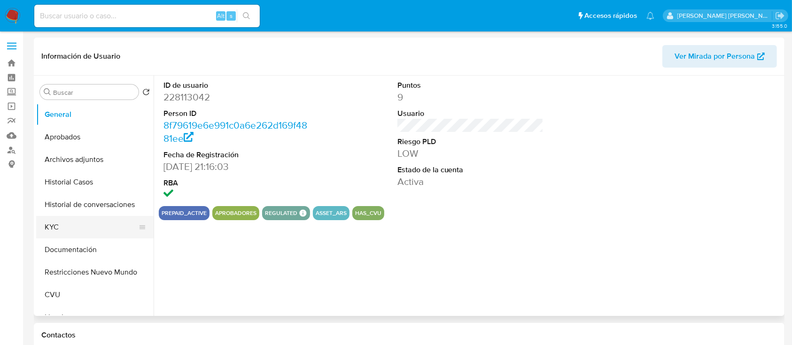
click at [82, 236] on button "KYC" at bounding box center [91, 227] width 110 height 23
select select "10"
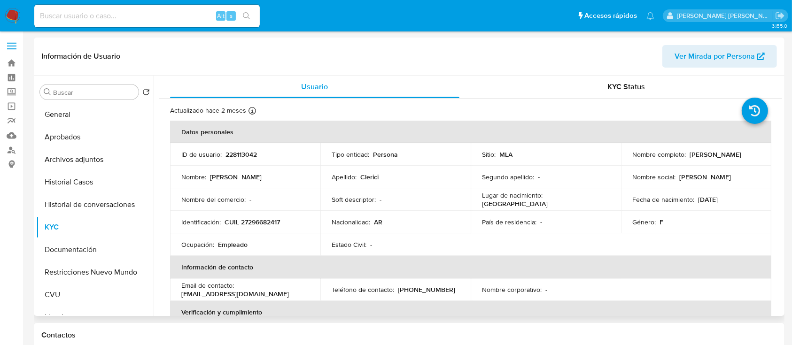
click at [483, 115] on div "Actualizado hace 2 meses Creado: 15/03/2020 08:57:42 Actualizado: 08/07/2025 18…" at bounding box center [459, 112] width 578 height 12
drag, startPoint x: 687, startPoint y: 154, endPoint x: 745, endPoint y: 155, distance: 58.3
click at [742, 155] on p "Jimena Paola Clerici" at bounding box center [716, 154] width 52 height 8
drag, startPoint x: 750, startPoint y: 154, endPoint x: 688, endPoint y: 156, distance: 62.5
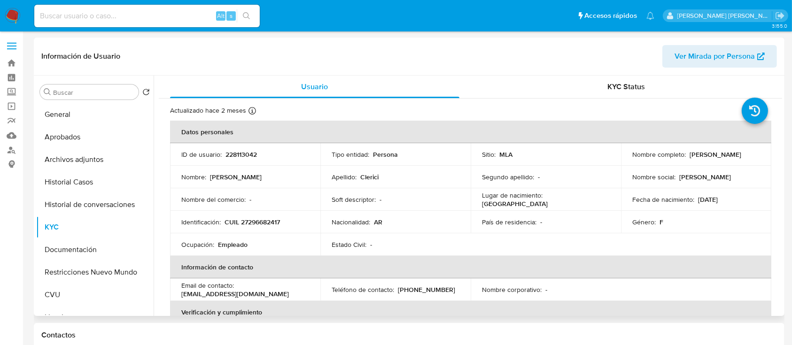
click at [688, 156] on div "Nombre completo : Jimena Paola Clerici" at bounding box center [696, 154] width 128 height 8
copy p "Jimena Paola Clerici"
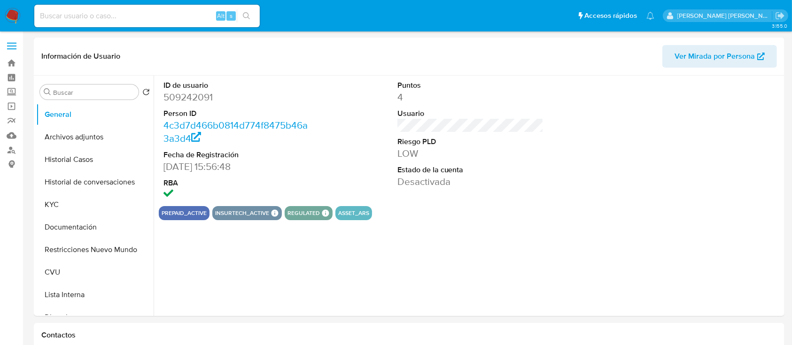
select select "10"
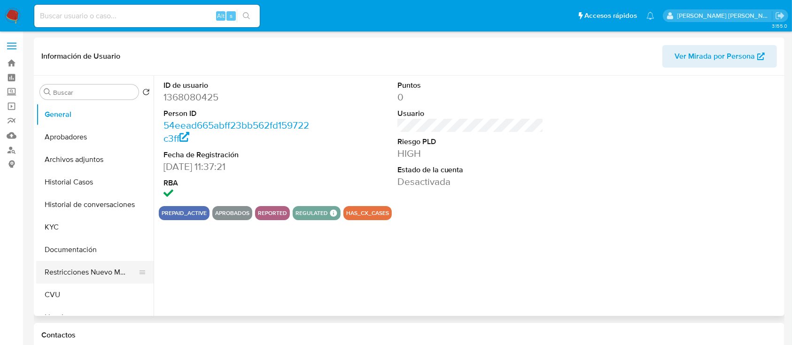
select select "10"
click at [65, 268] on button "Restricciones Nuevo Mundo" at bounding box center [91, 272] width 110 height 23
